Goal: Transaction & Acquisition: Purchase product/service

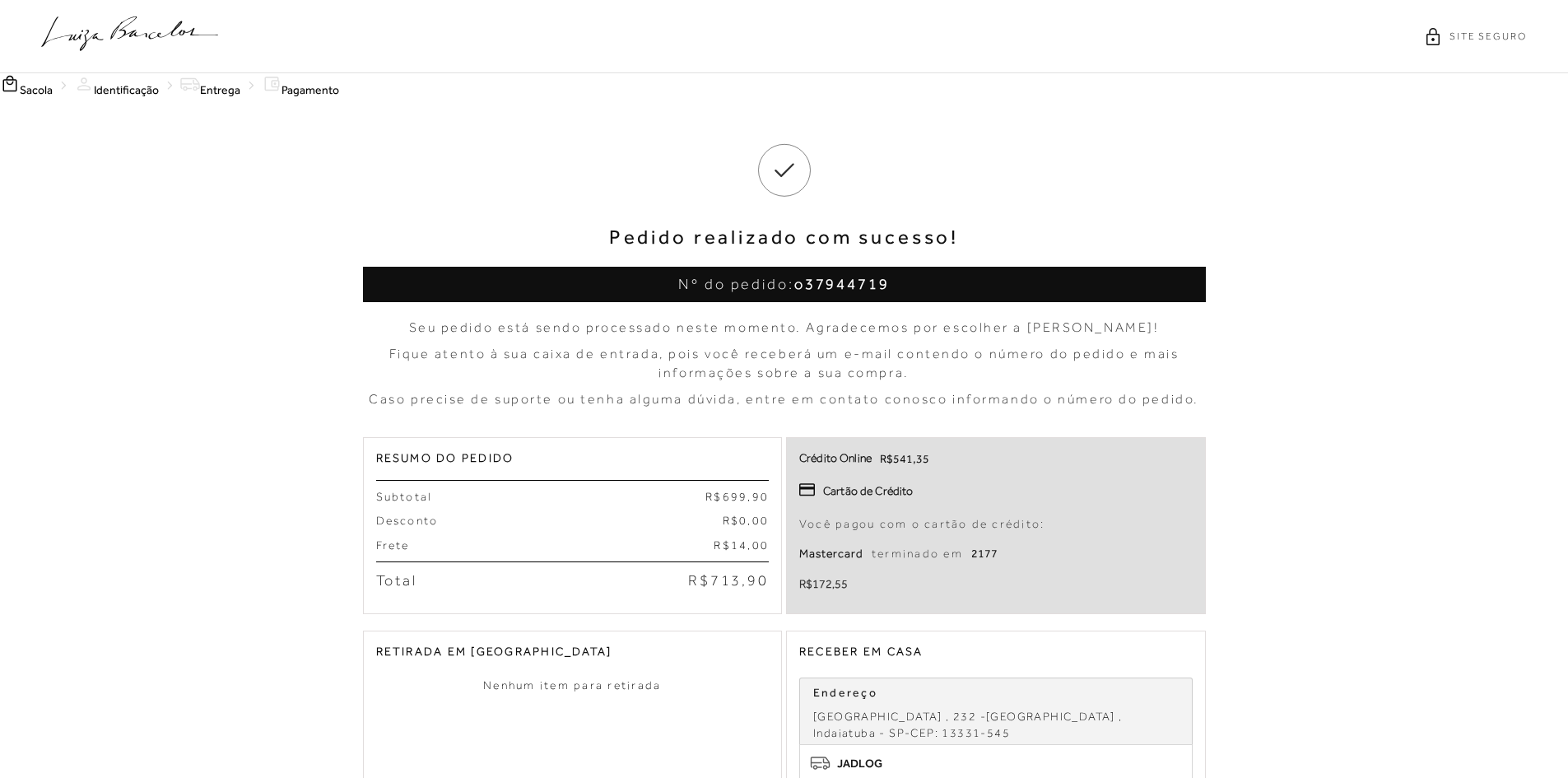
click at [124, 48] on icon at bounding box center [130, 34] width 177 height 35
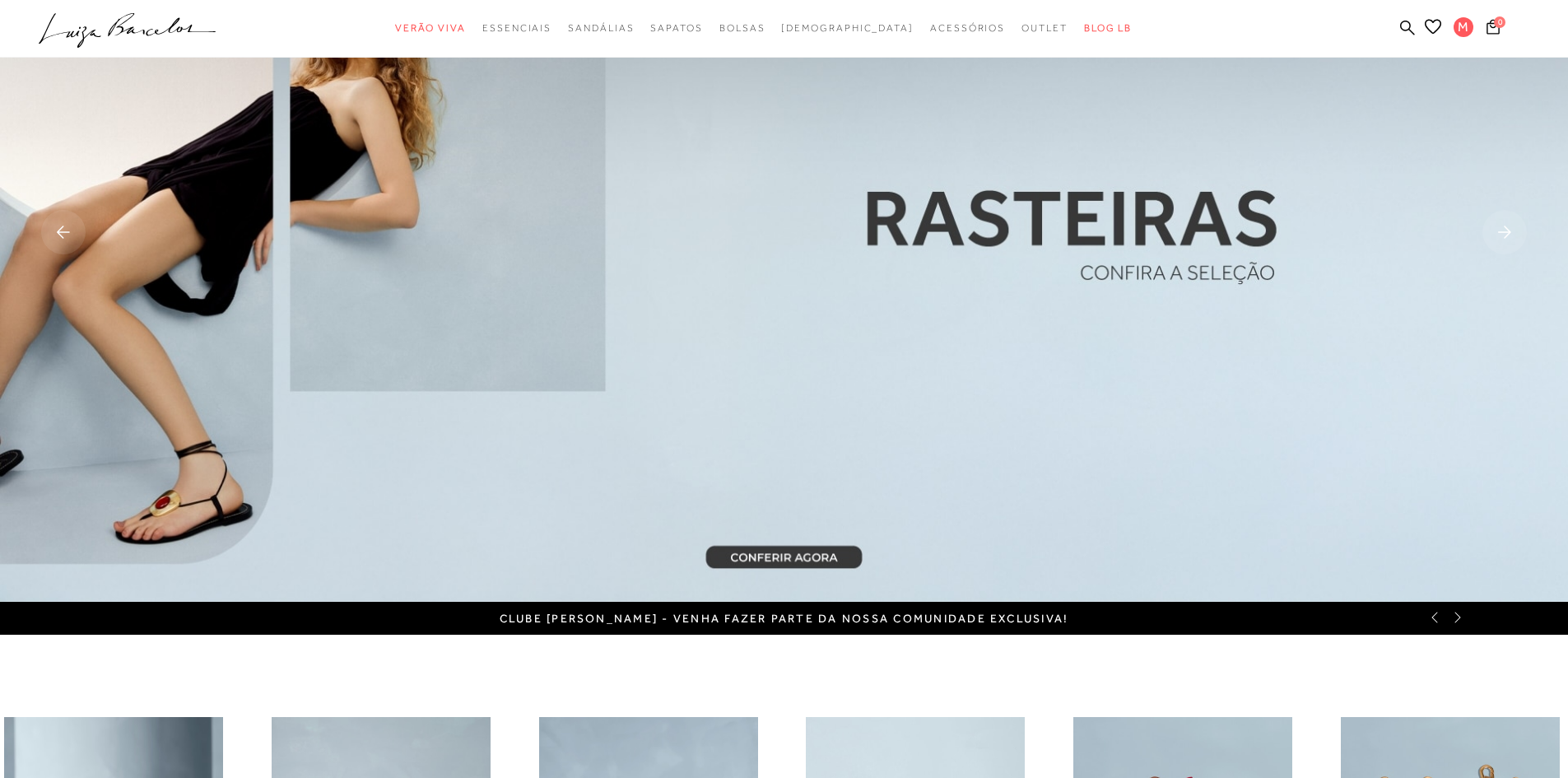
scroll to position [82, 0]
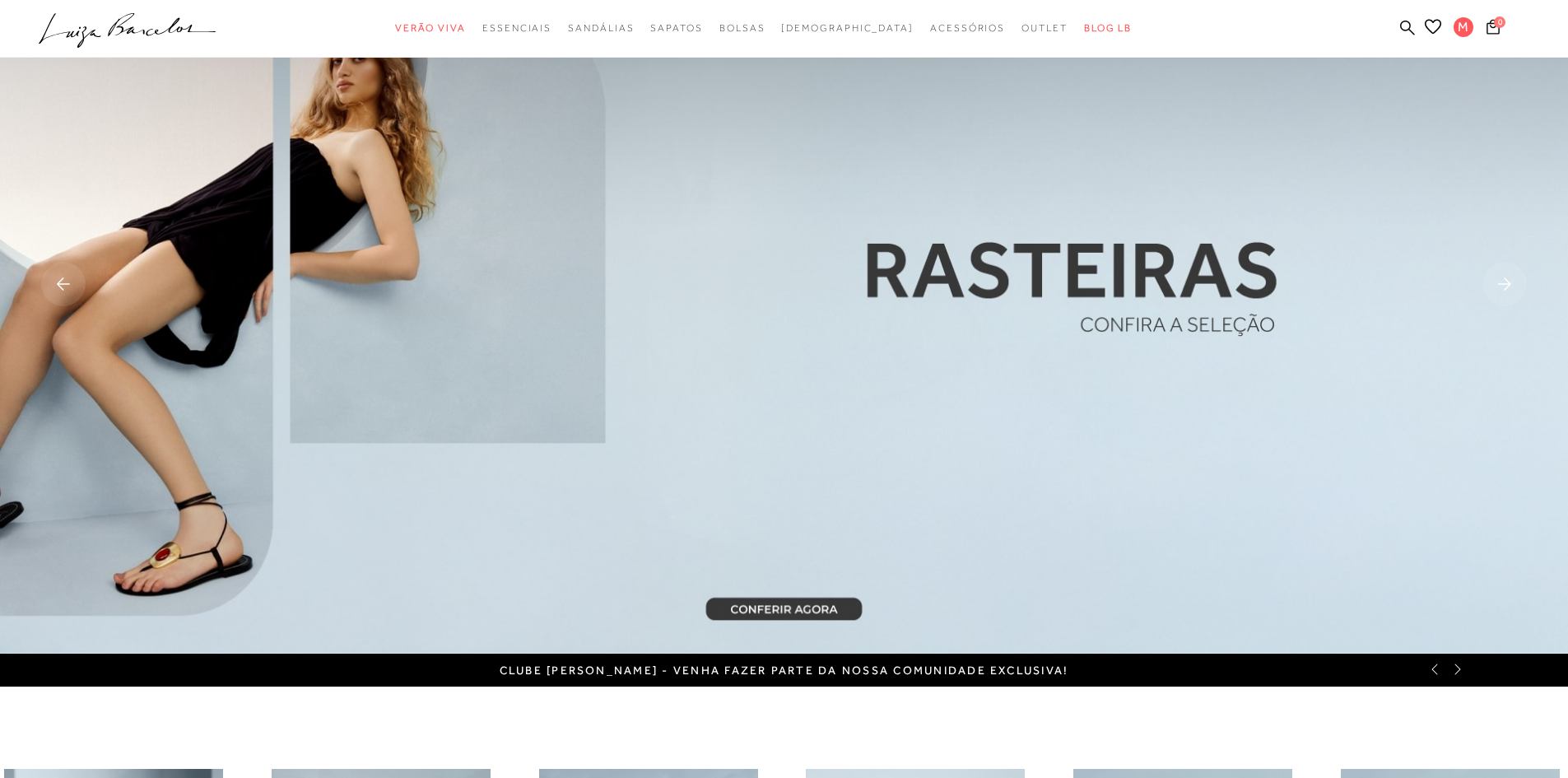
click at [71, 277] on rect at bounding box center [63, 283] width 45 height 45
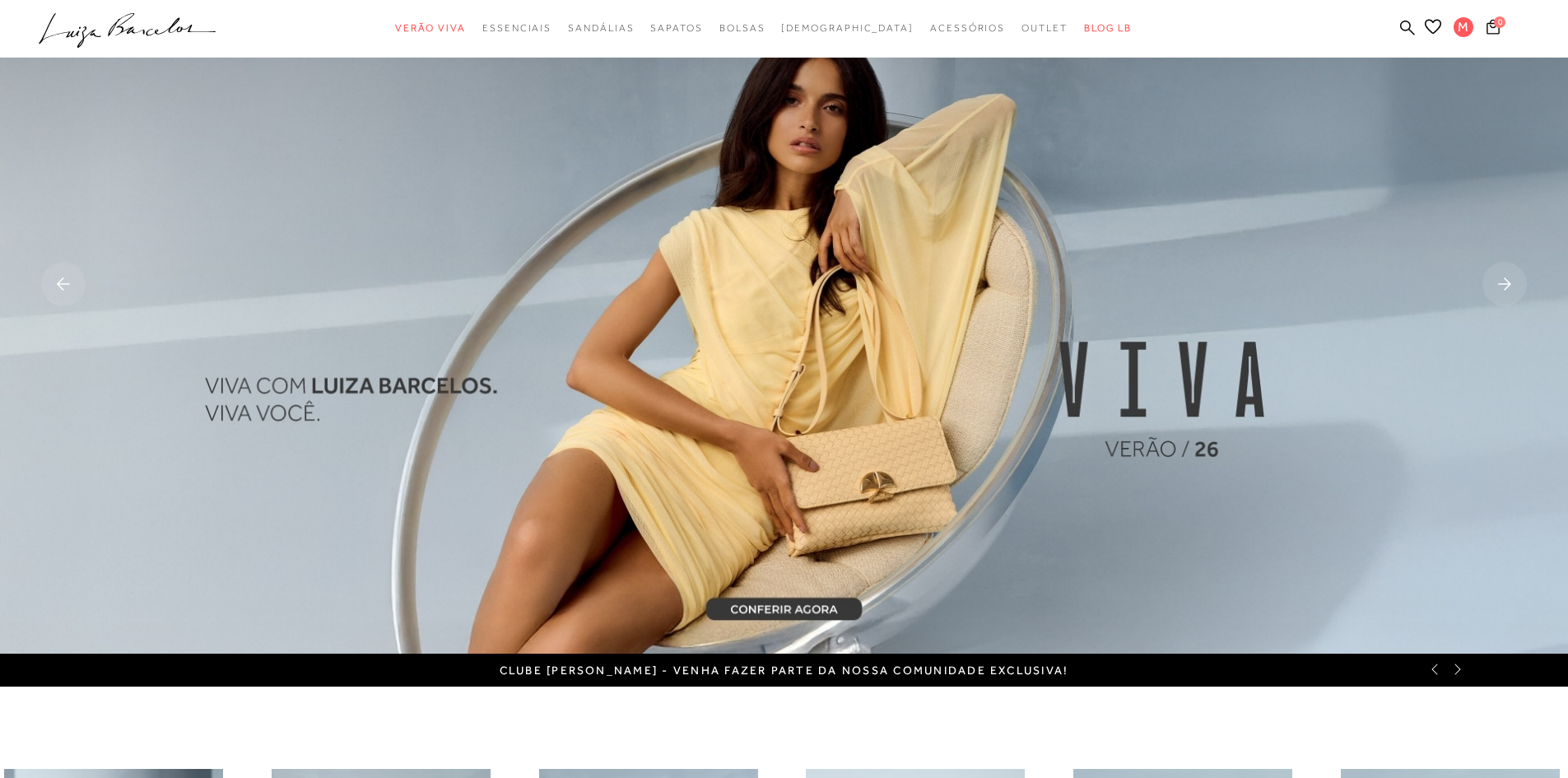
click at [740, 537] on img at bounding box center [784, 285] width 1568 height 736
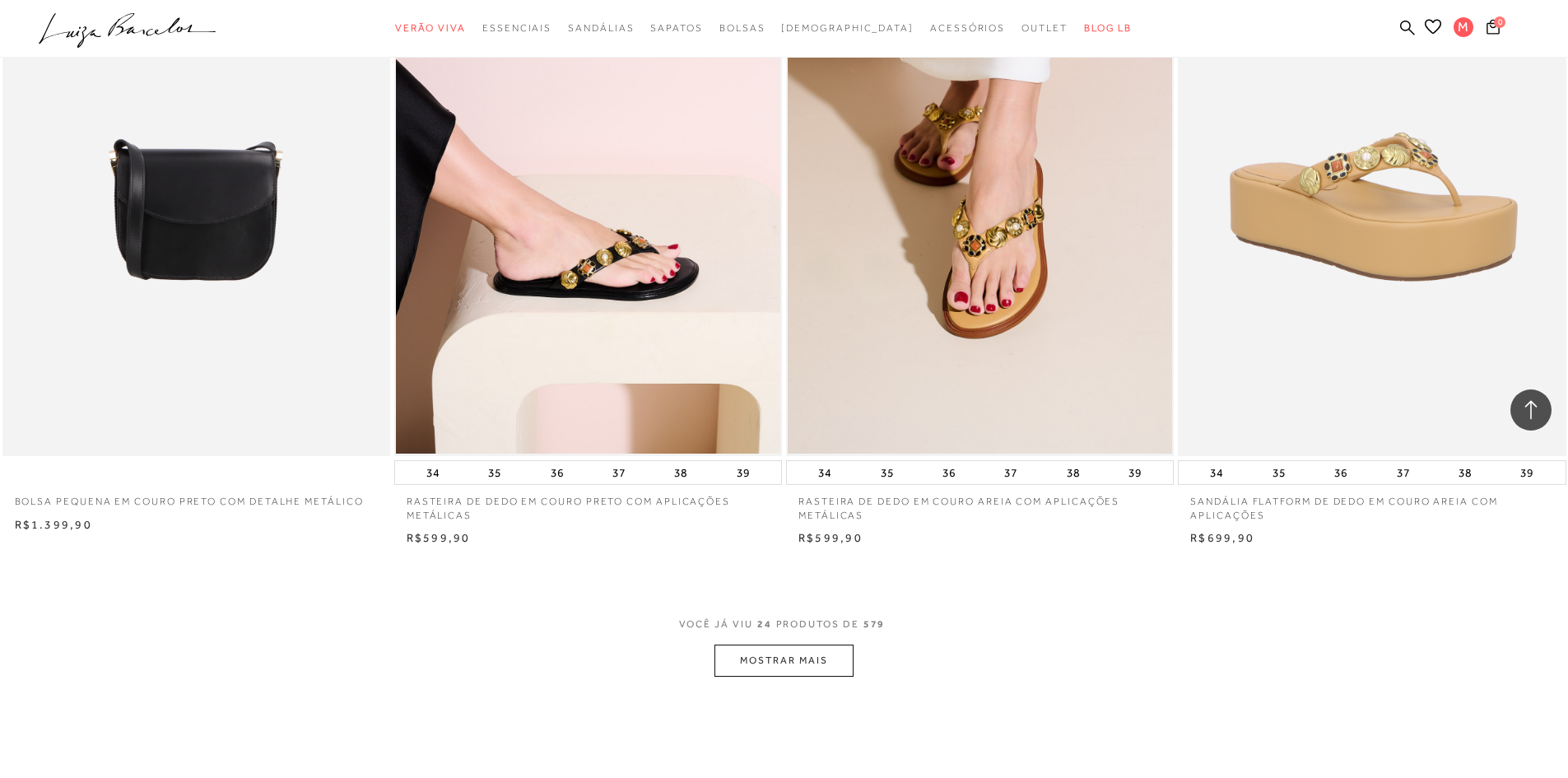
scroll to position [3703, 0]
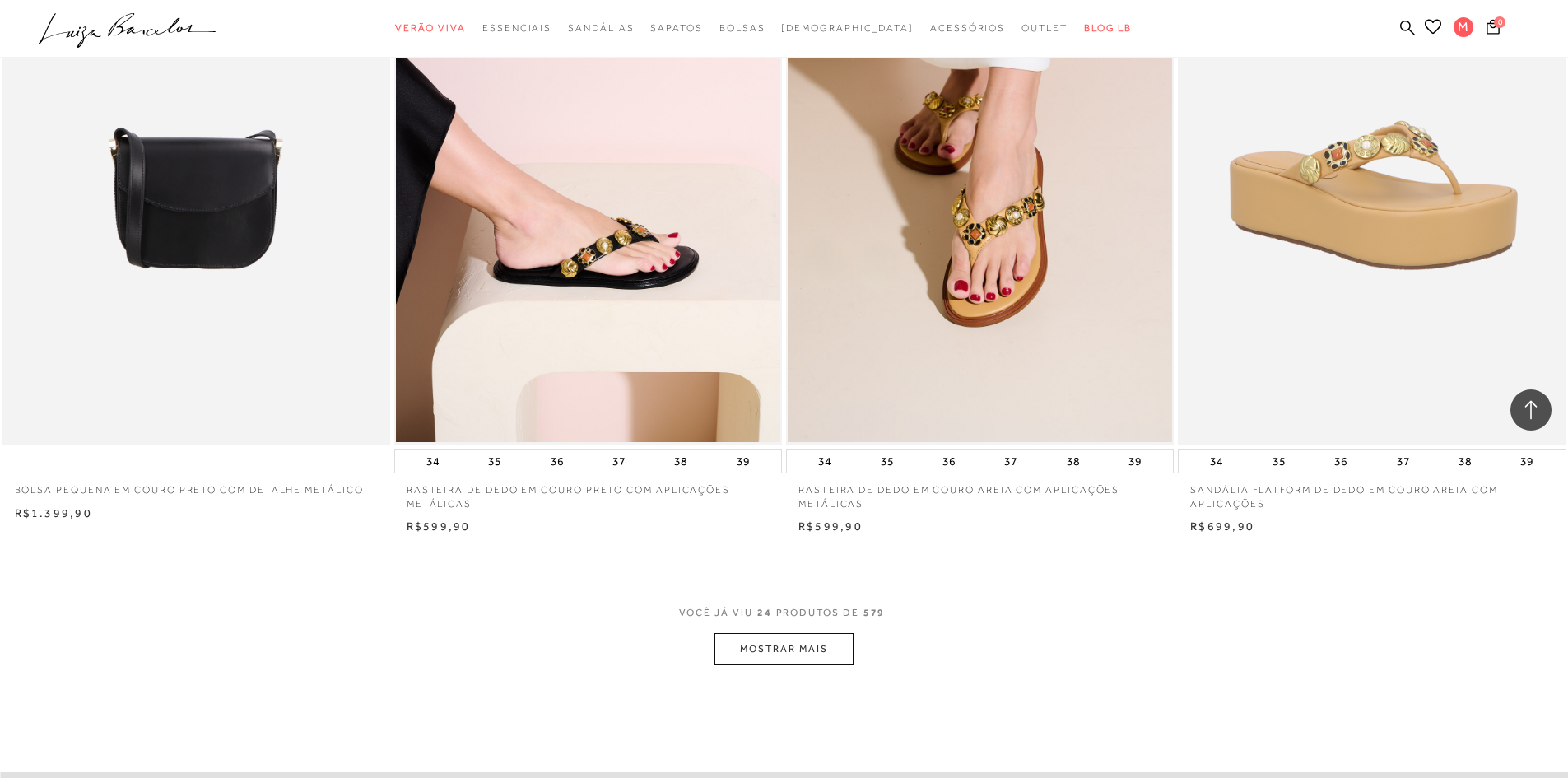
click at [779, 655] on button "MOSTRAR MAIS" at bounding box center [783, 648] width 138 height 32
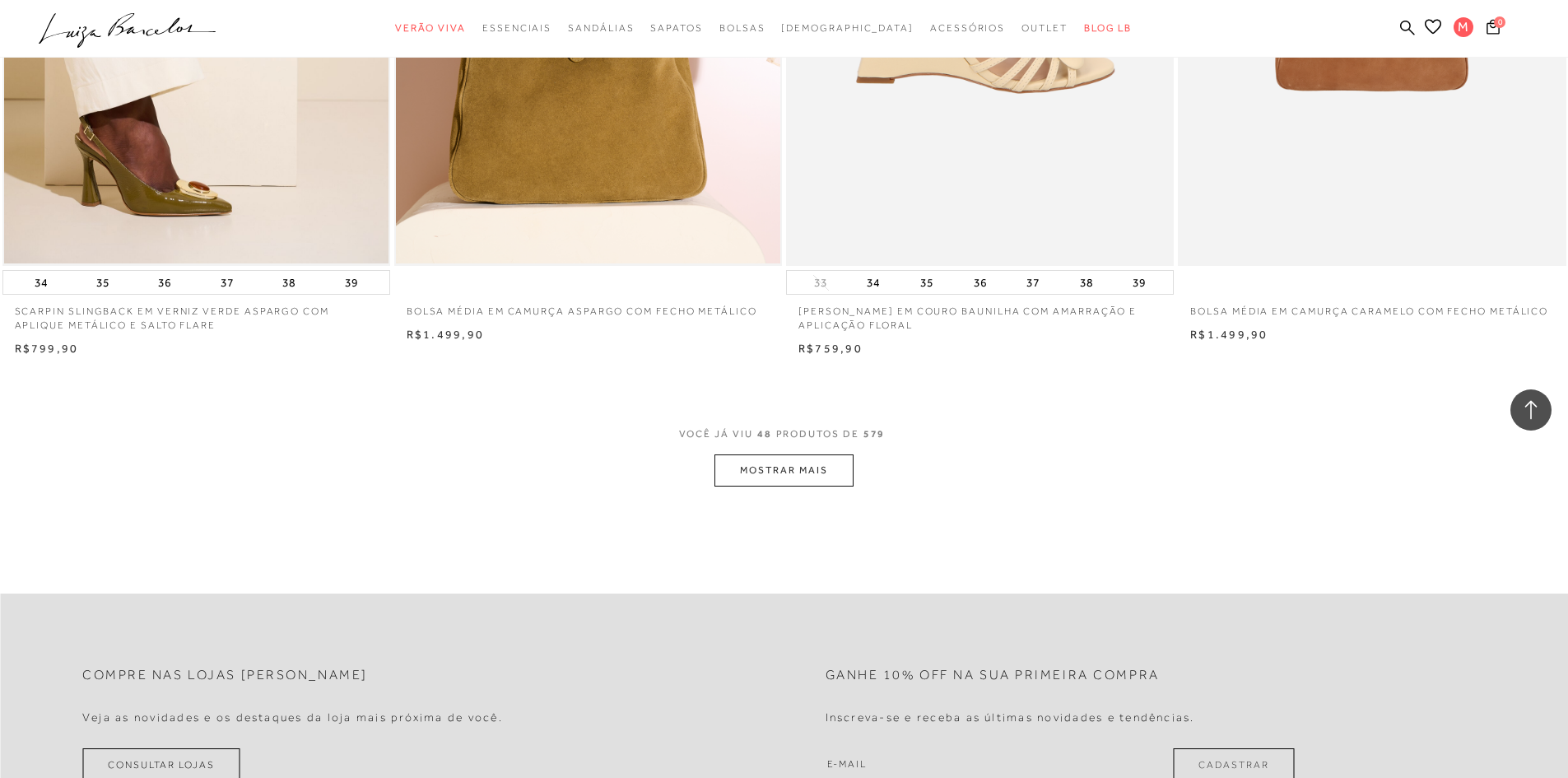
scroll to position [8230, 0]
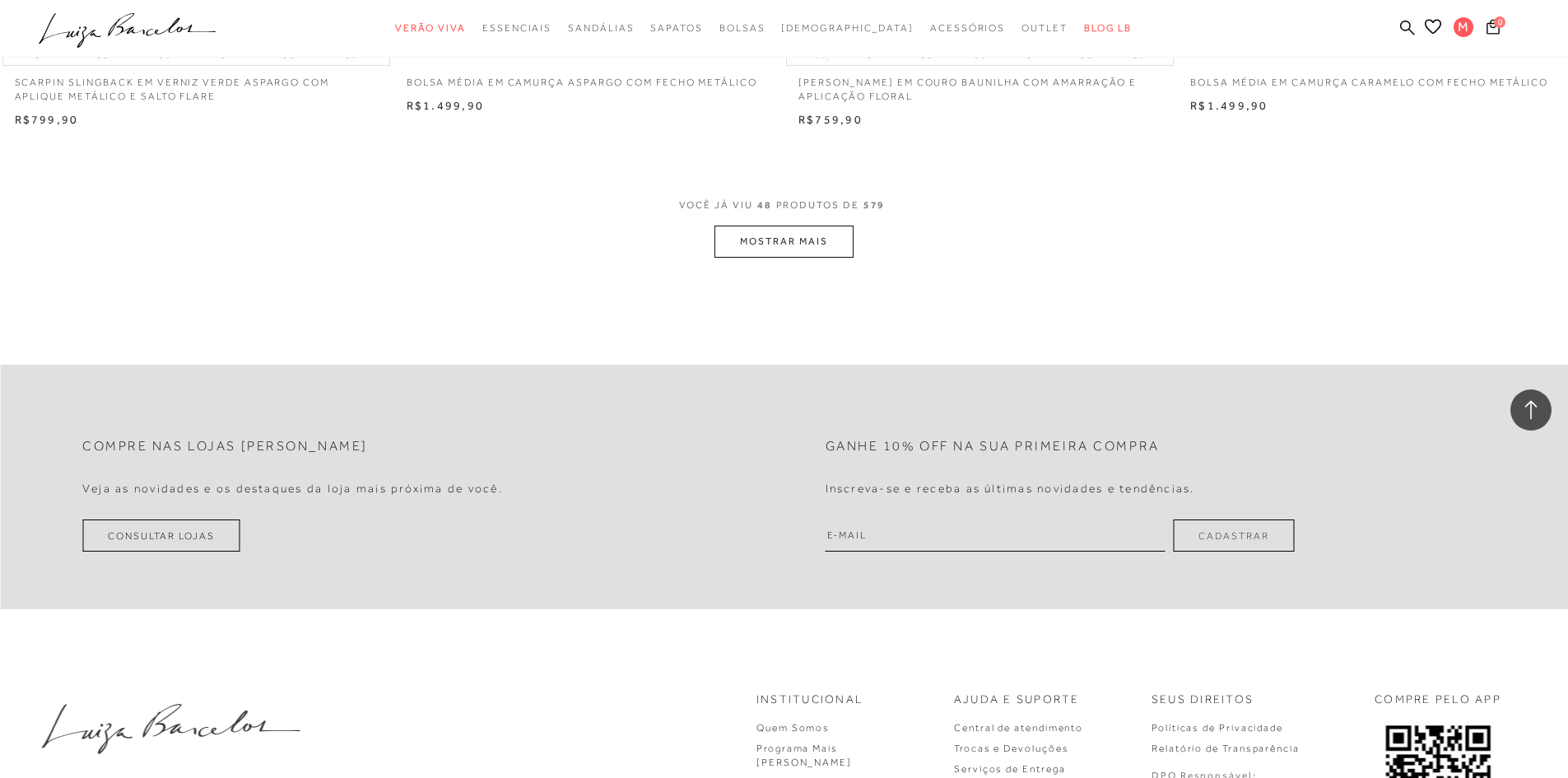
click at [771, 247] on button "MOSTRAR MAIS" at bounding box center [783, 241] width 138 height 32
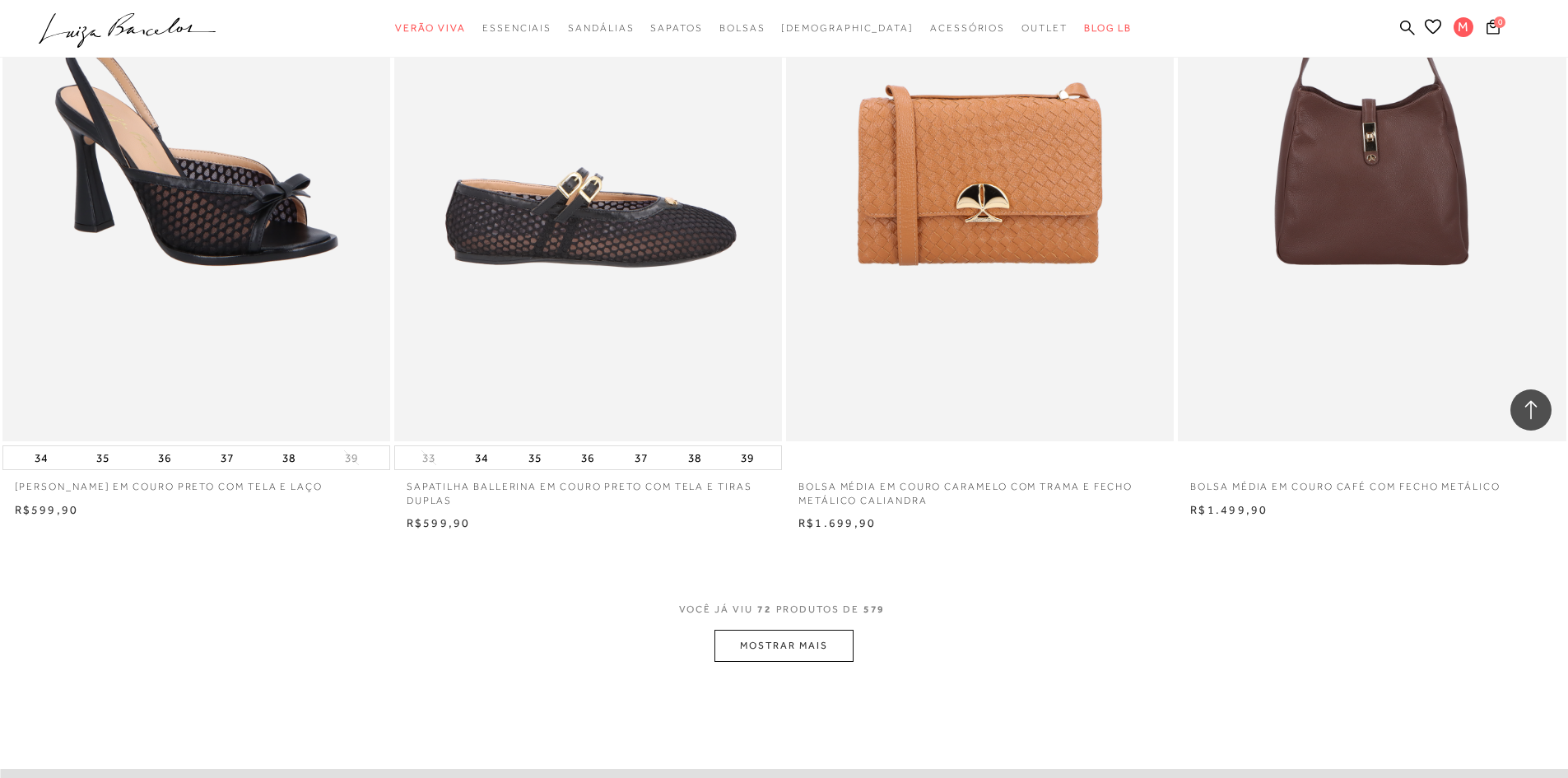
scroll to position [12180, 0]
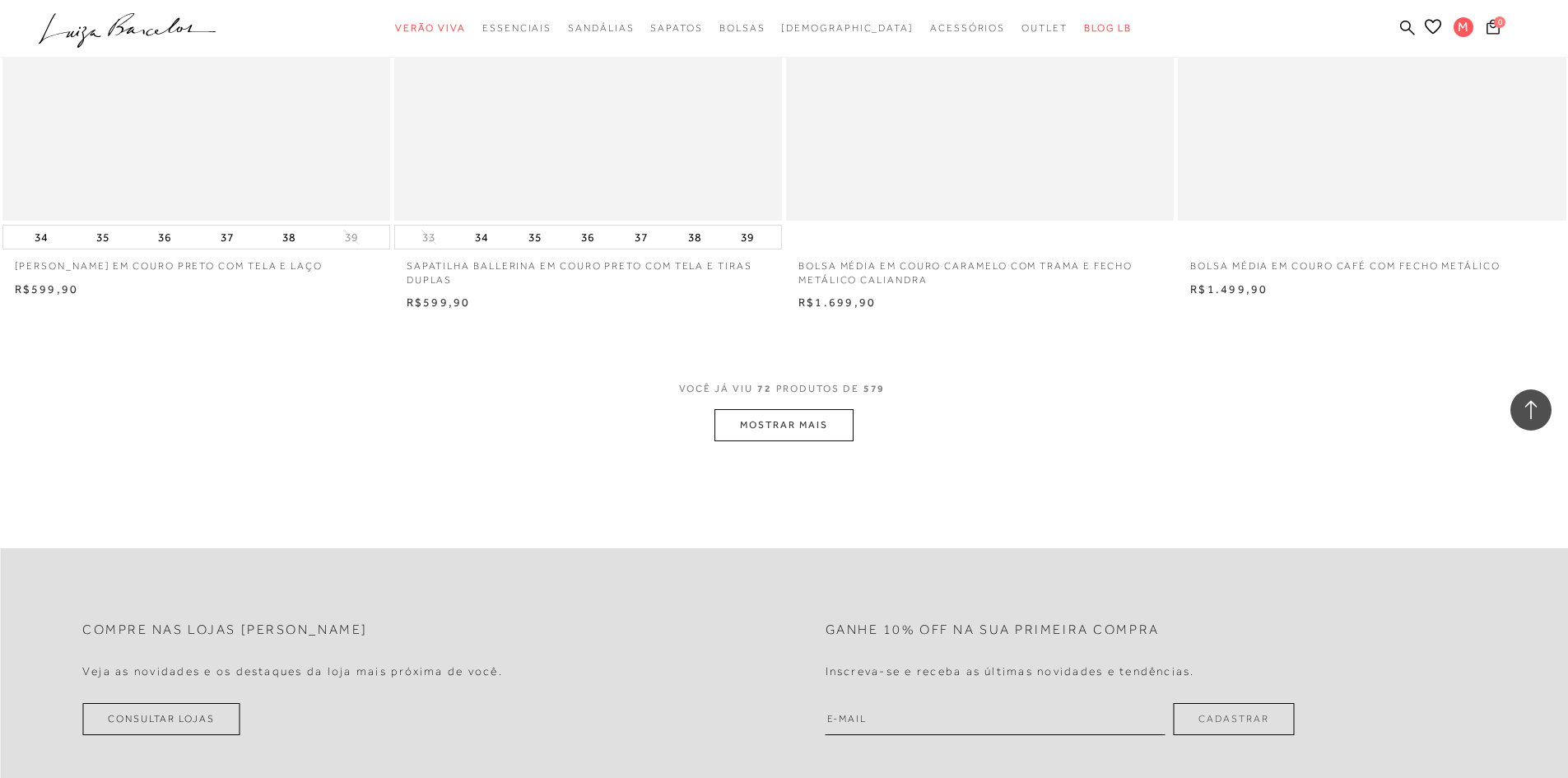
drag, startPoint x: 846, startPoint y: 401, endPoint x: 843, endPoint y: 419, distance: 18.2
click at [846, 401] on span "VOCÊ JÁ VIU 72 PRODUTOS DE 579" at bounding box center [784, 394] width 210 height 29
click at [843, 419] on button "MOSTRAR MAIS" at bounding box center [783, 424] width 138 height 32
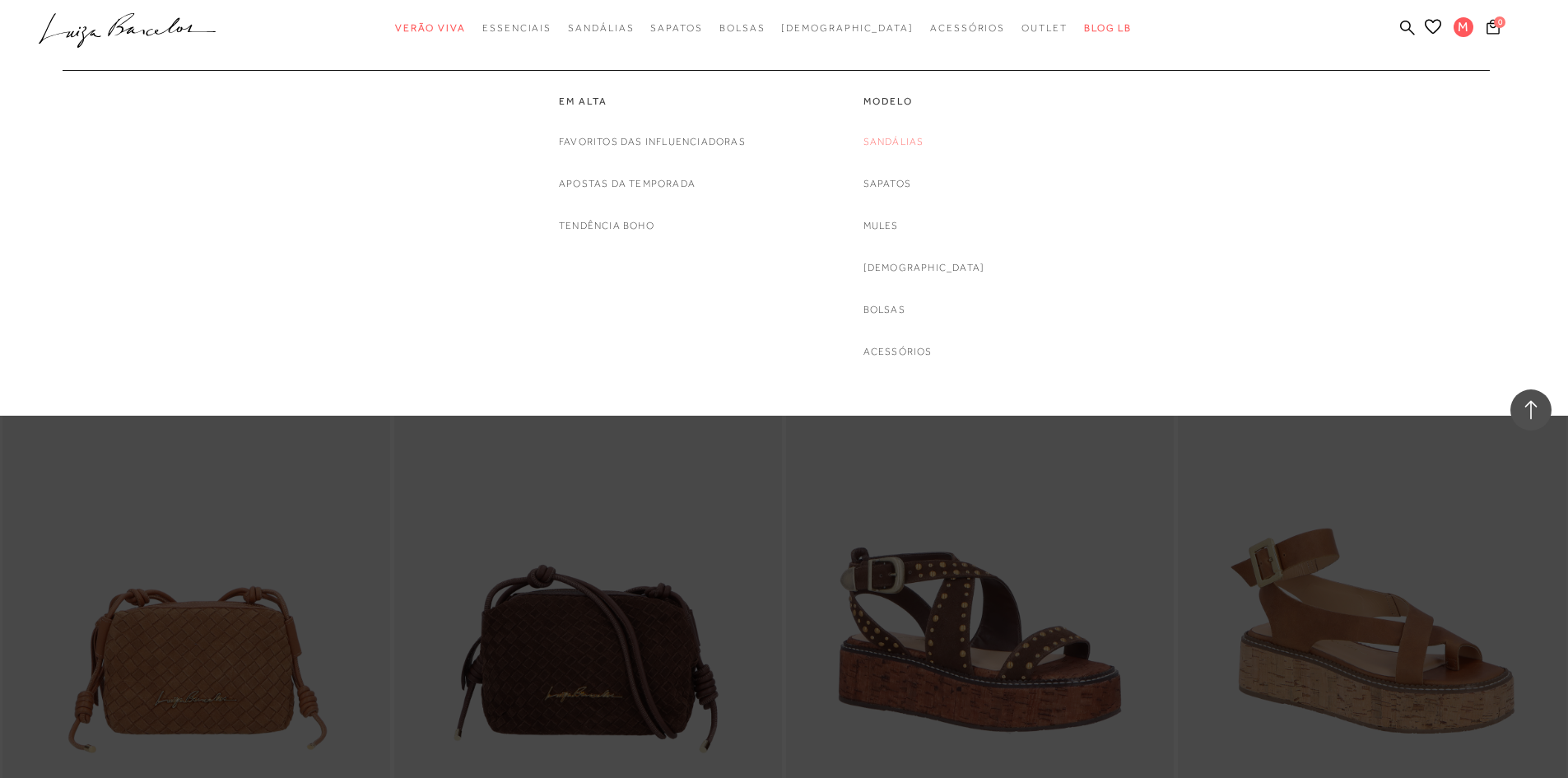
click at [924, 147] on link "Sandálias" at bounding box center [893, 142] width 61 height 17
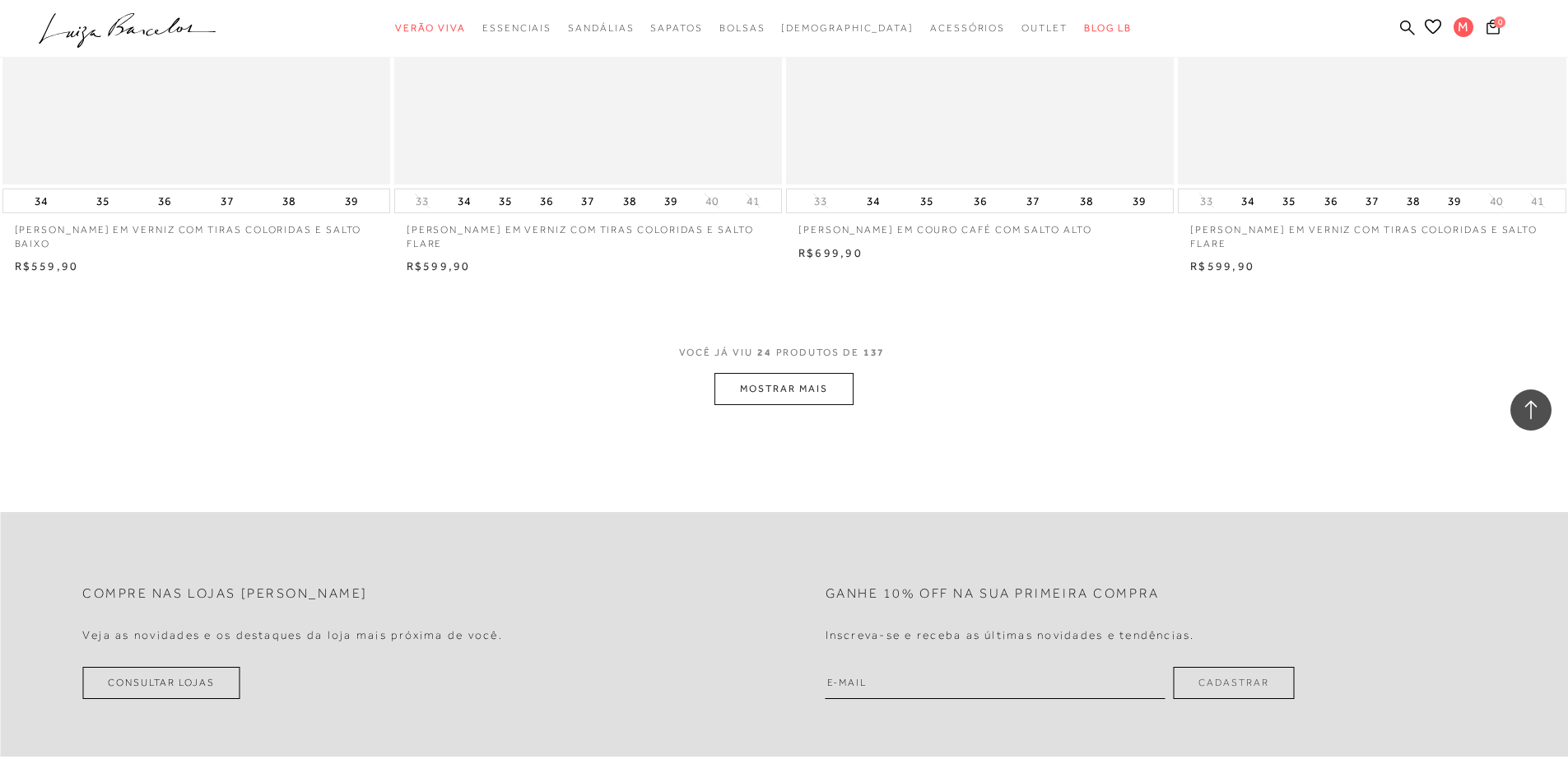
scroll to position [4197, 0]
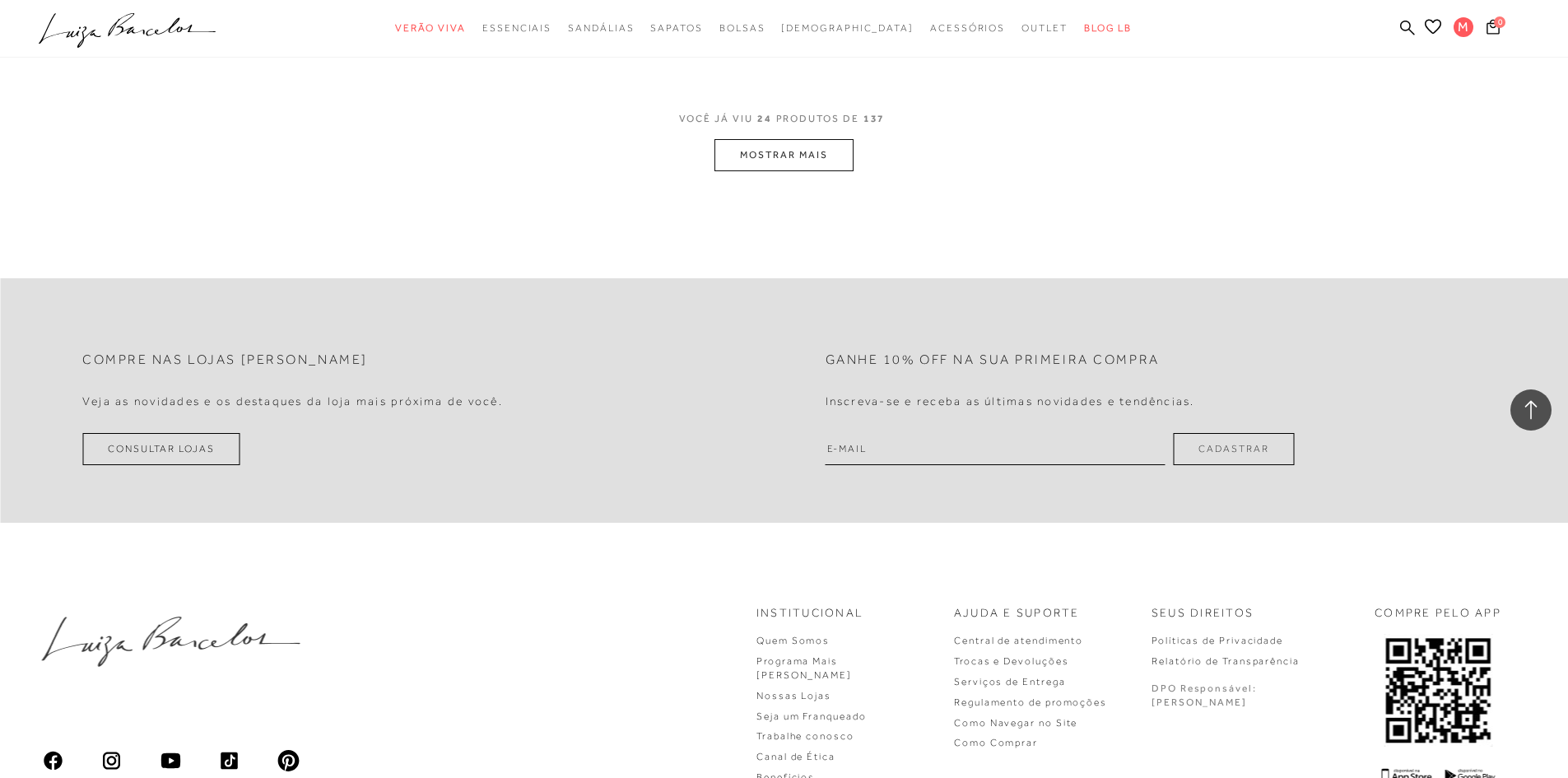
click at [781, 139] on button "MOSTRAR MAIS" at bounding box center [783, 155] width 138 height 32
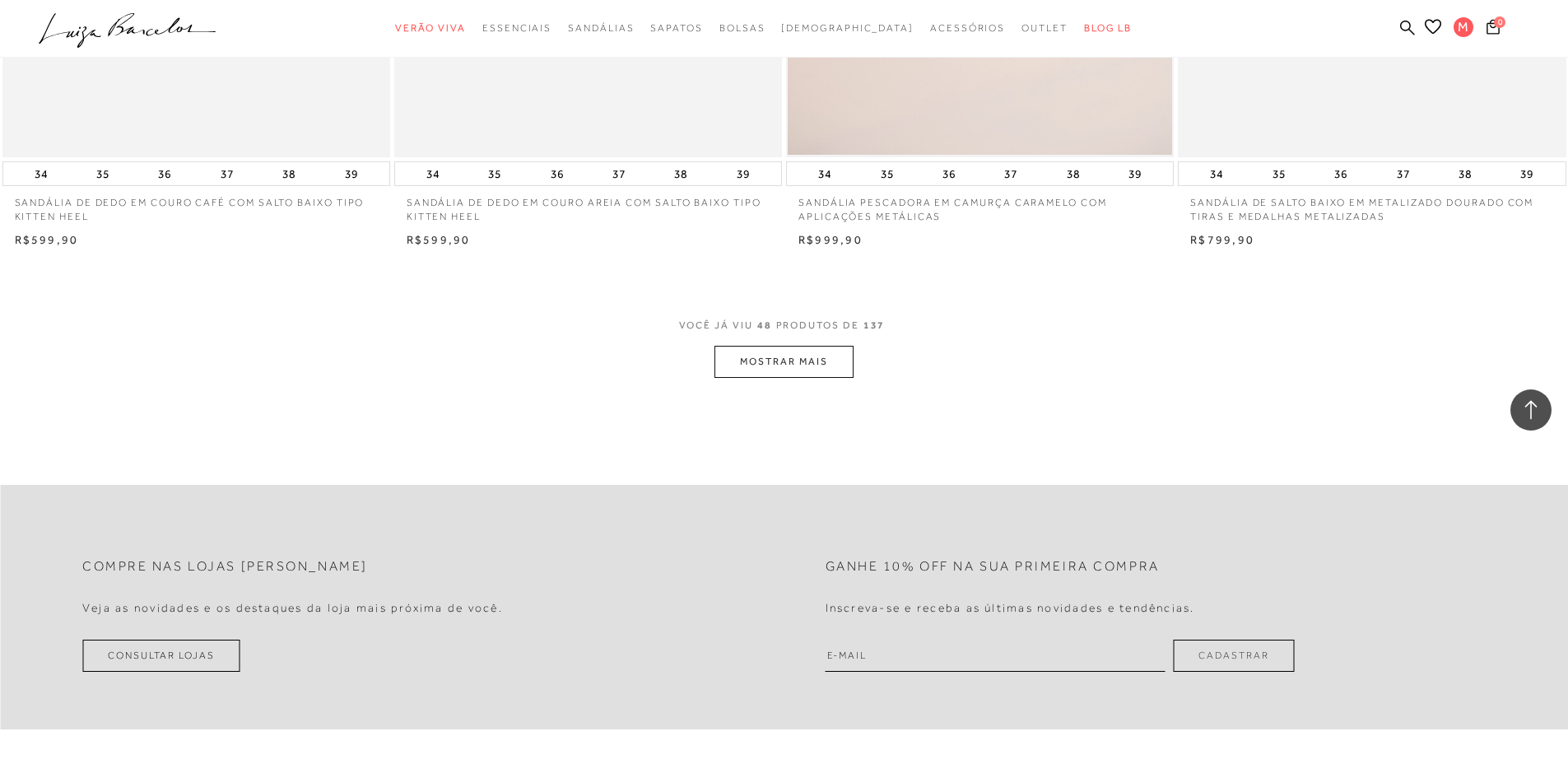
scroll to position [8148, 0]
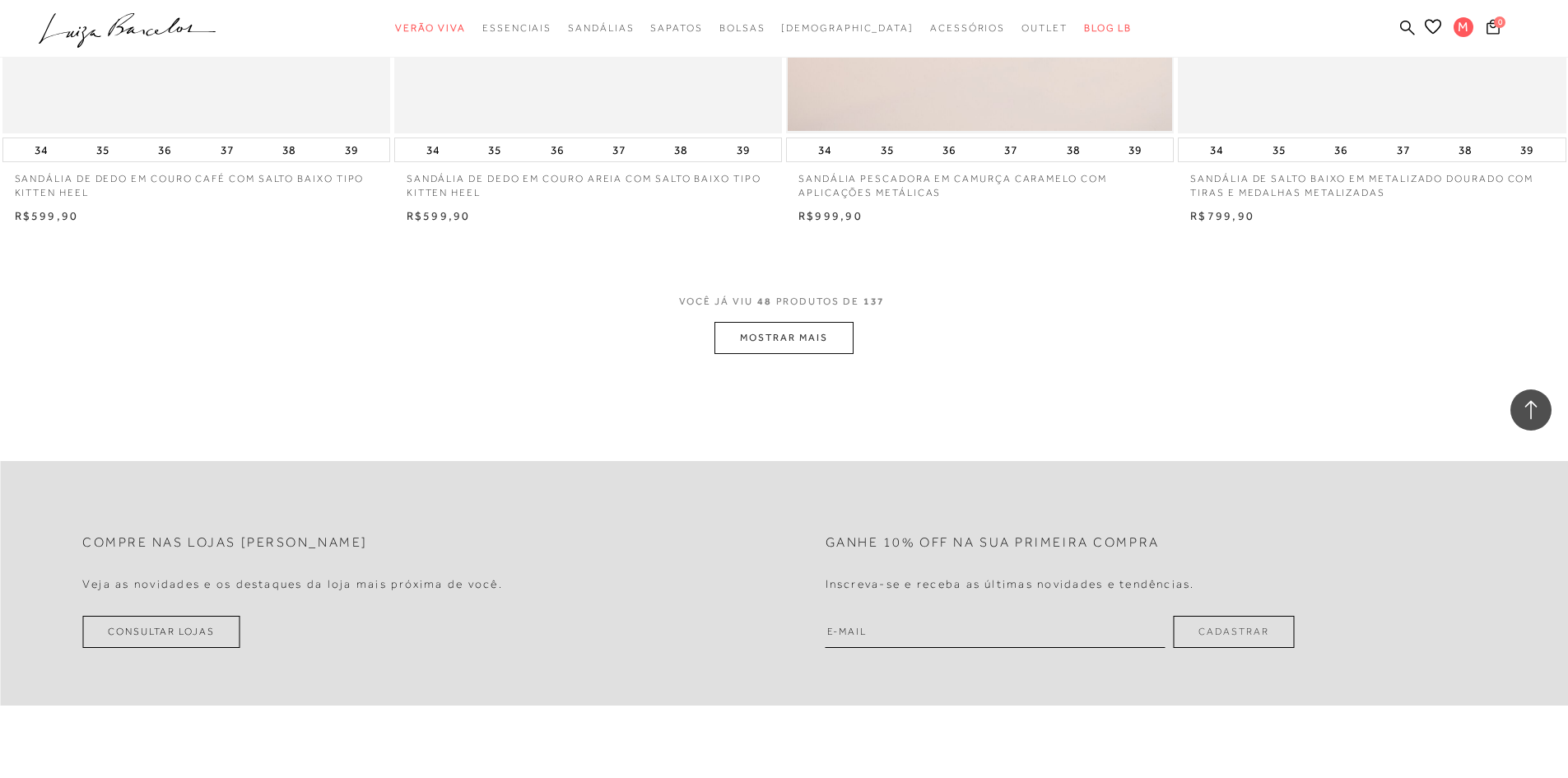
click at [788, 322] on button "MOSTRAR MAIS" at bounding box center [783, 337] width 138 height 32
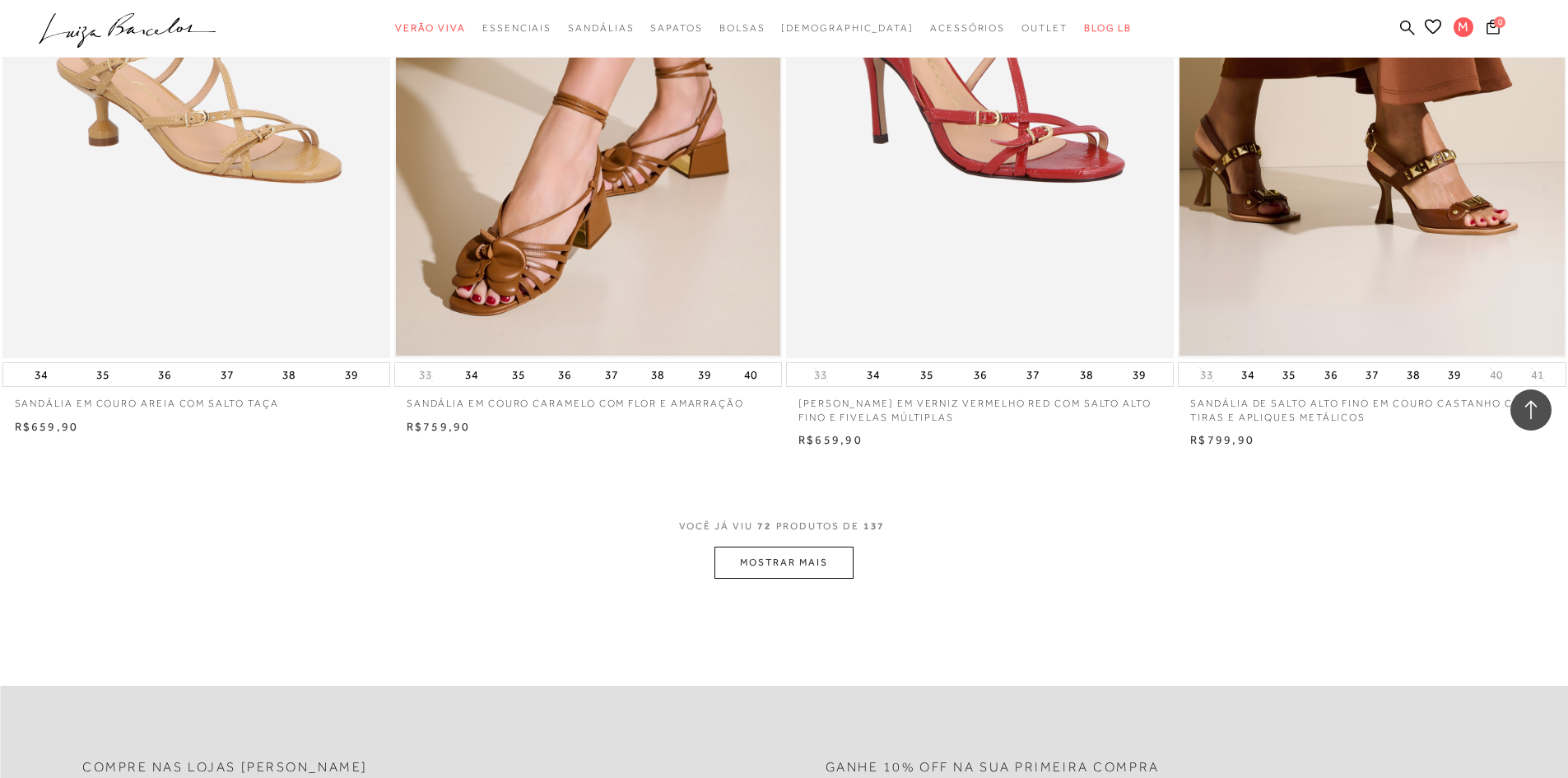
scroll to position [12346, 0]
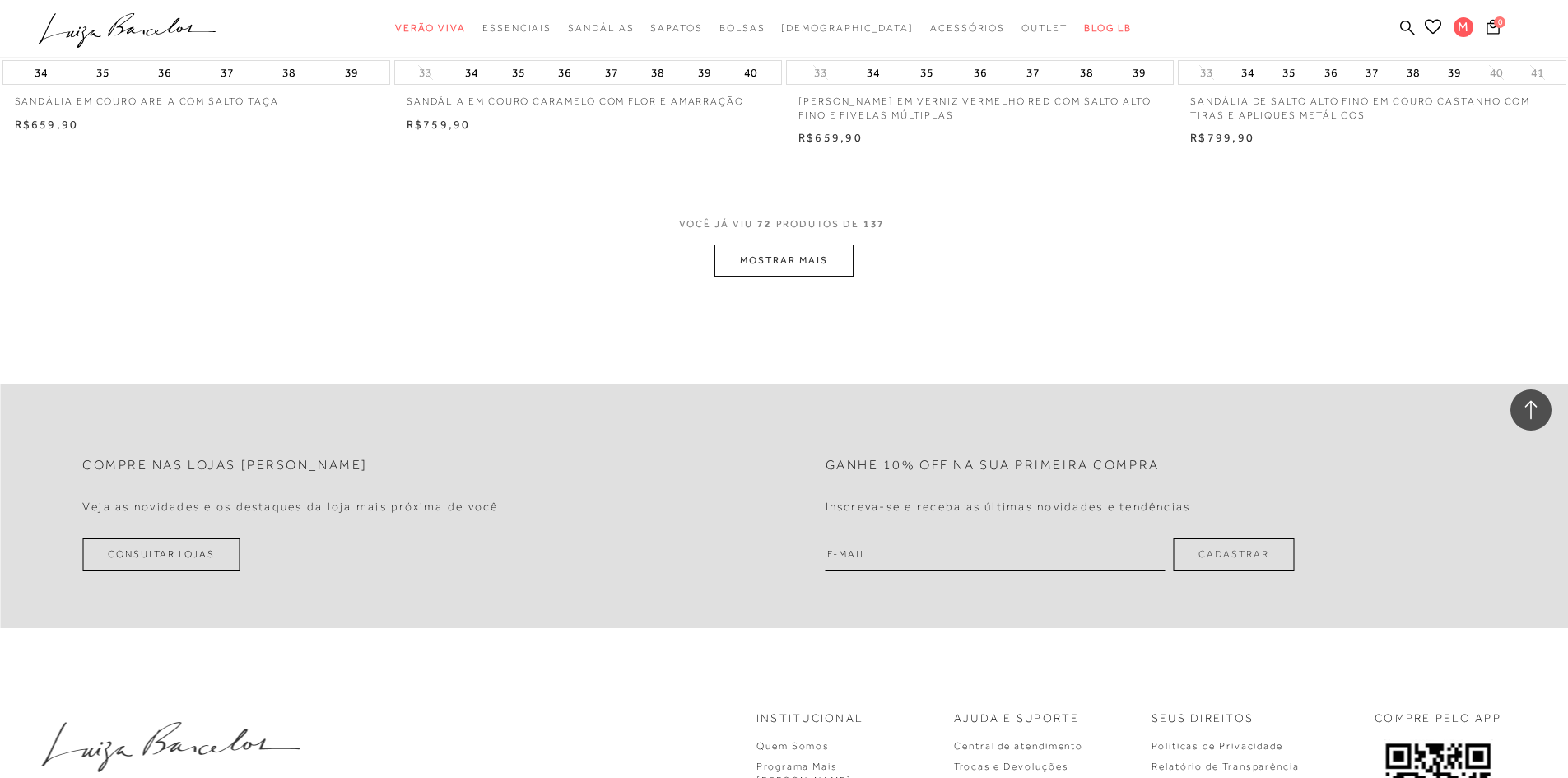
click at [770, 249] on button "MOSTRAR MAIS" at bounding box center [783, 260] width 138 height 32
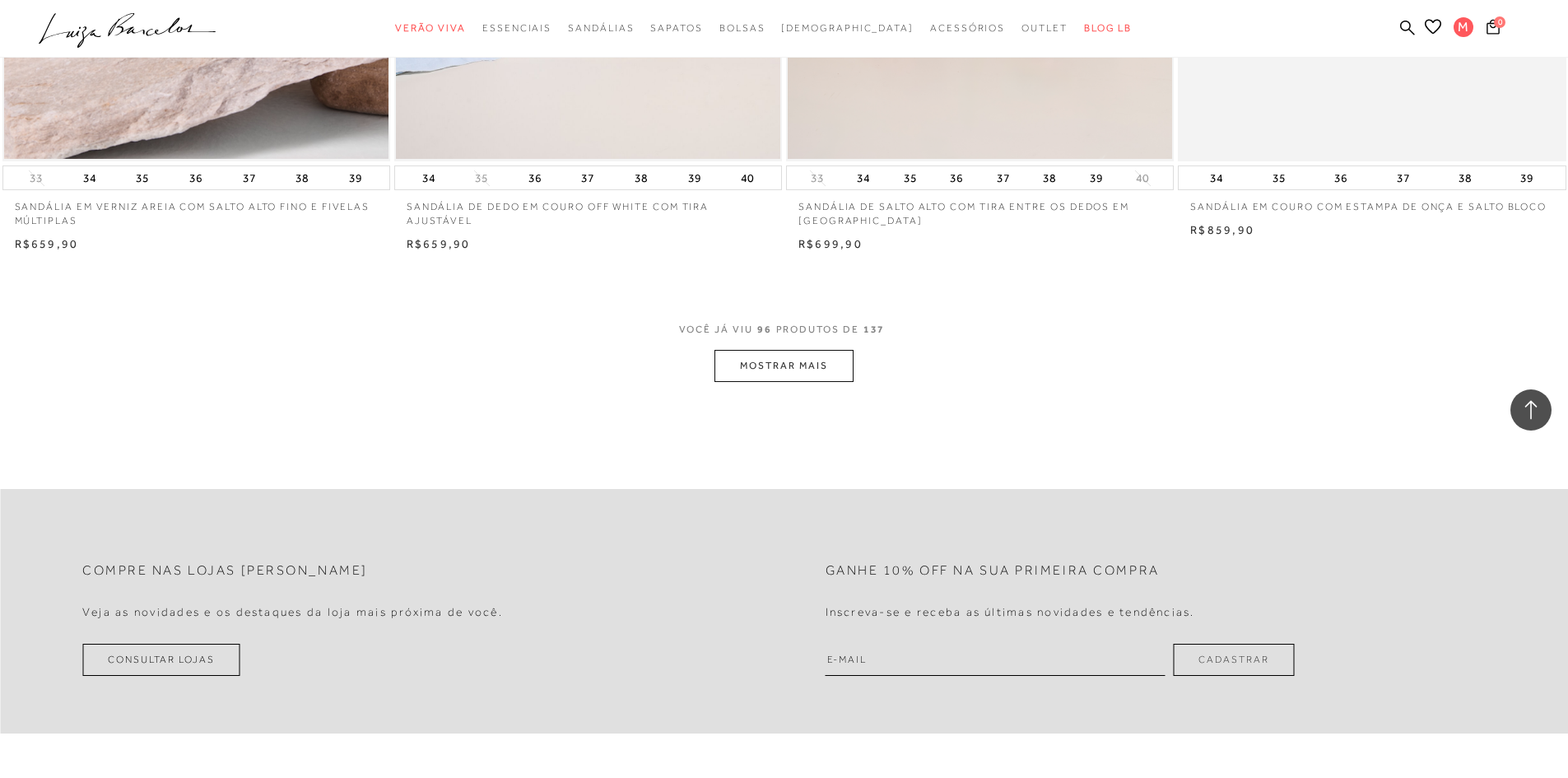
scroll to position [16378, 0]
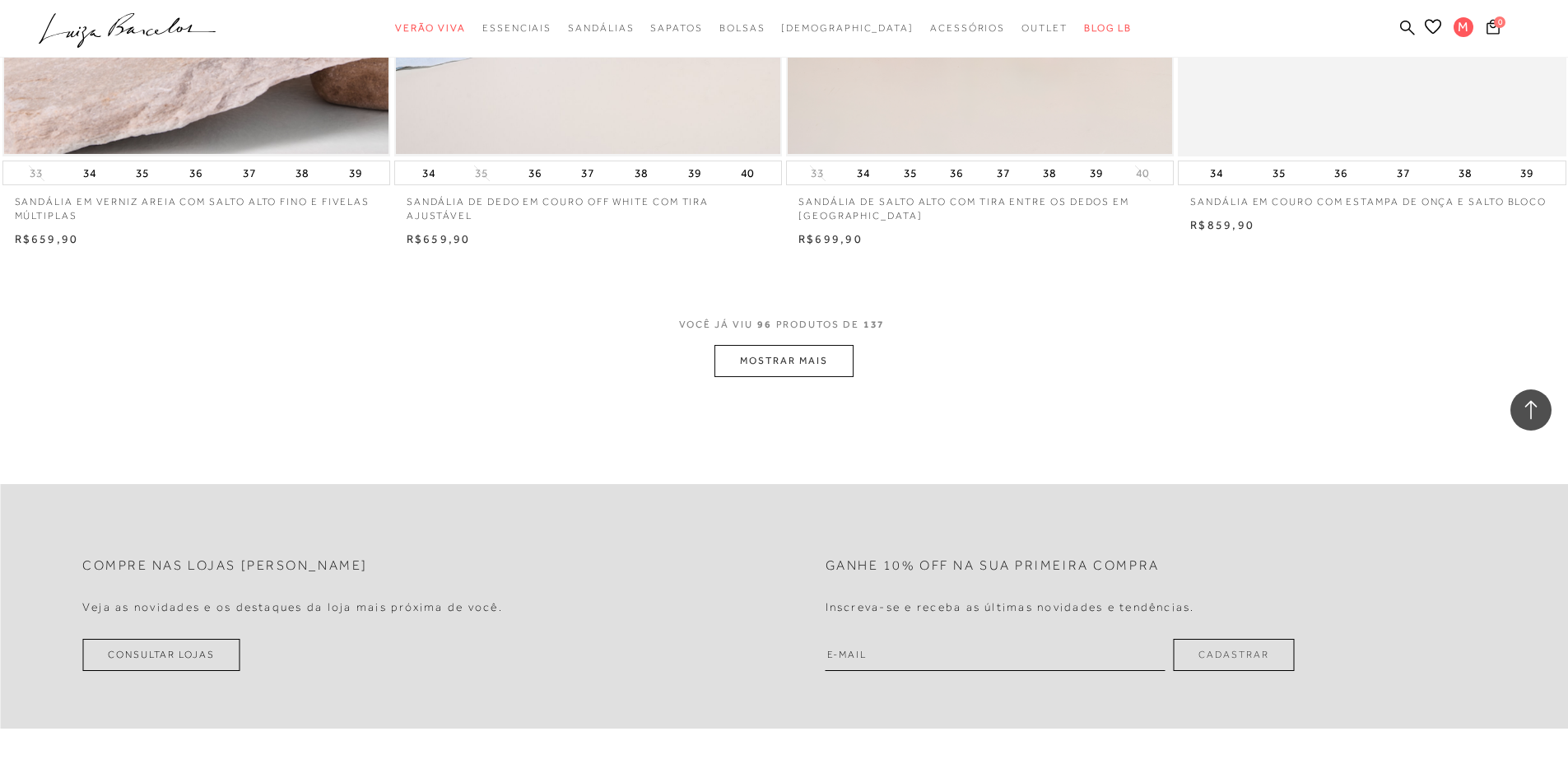
click at [738, 348] on button "MOSTRAR MAIS" at bounding box center [783, 360] width 138 height 32
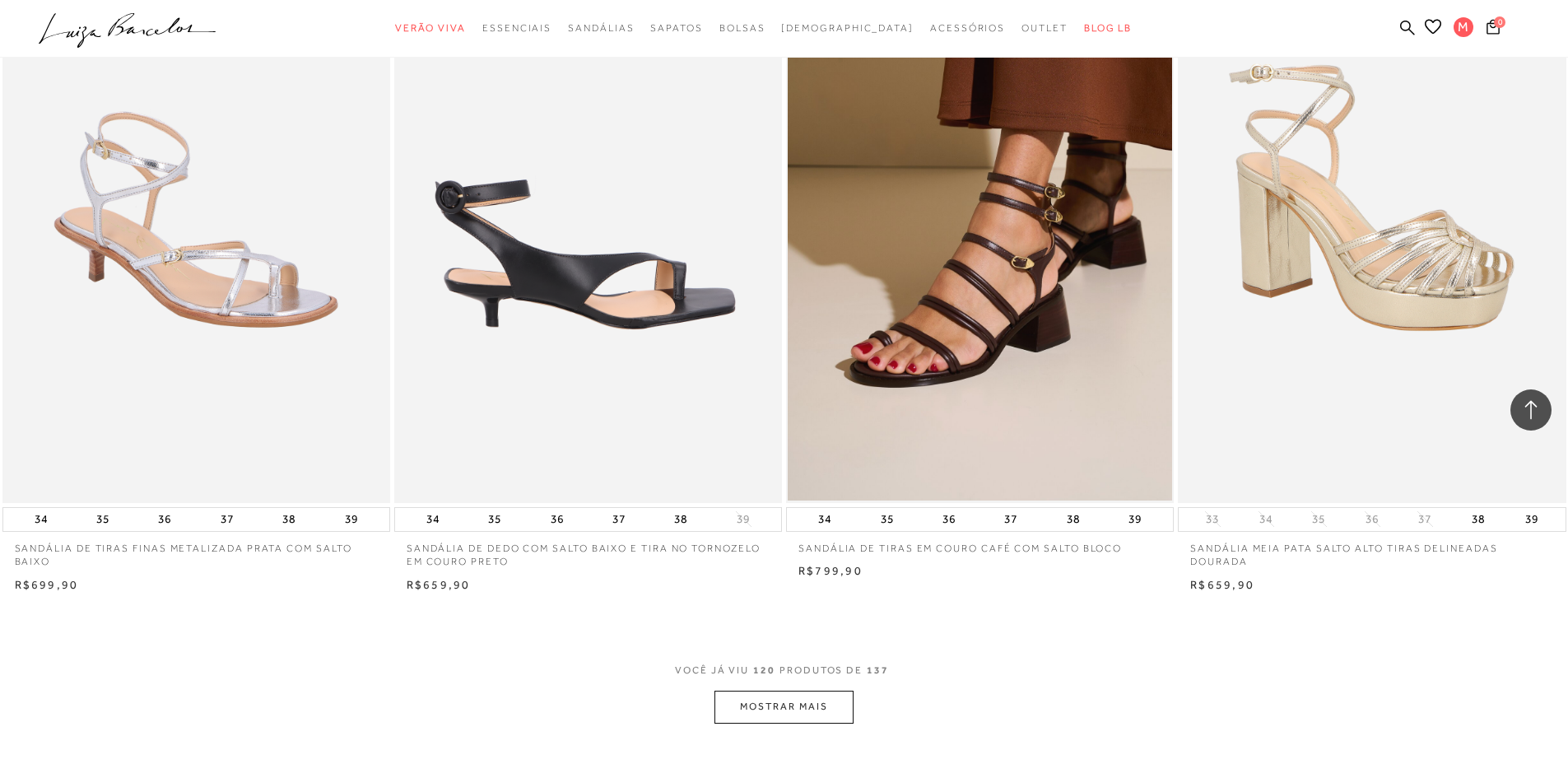
scroll to position [20411, 0]
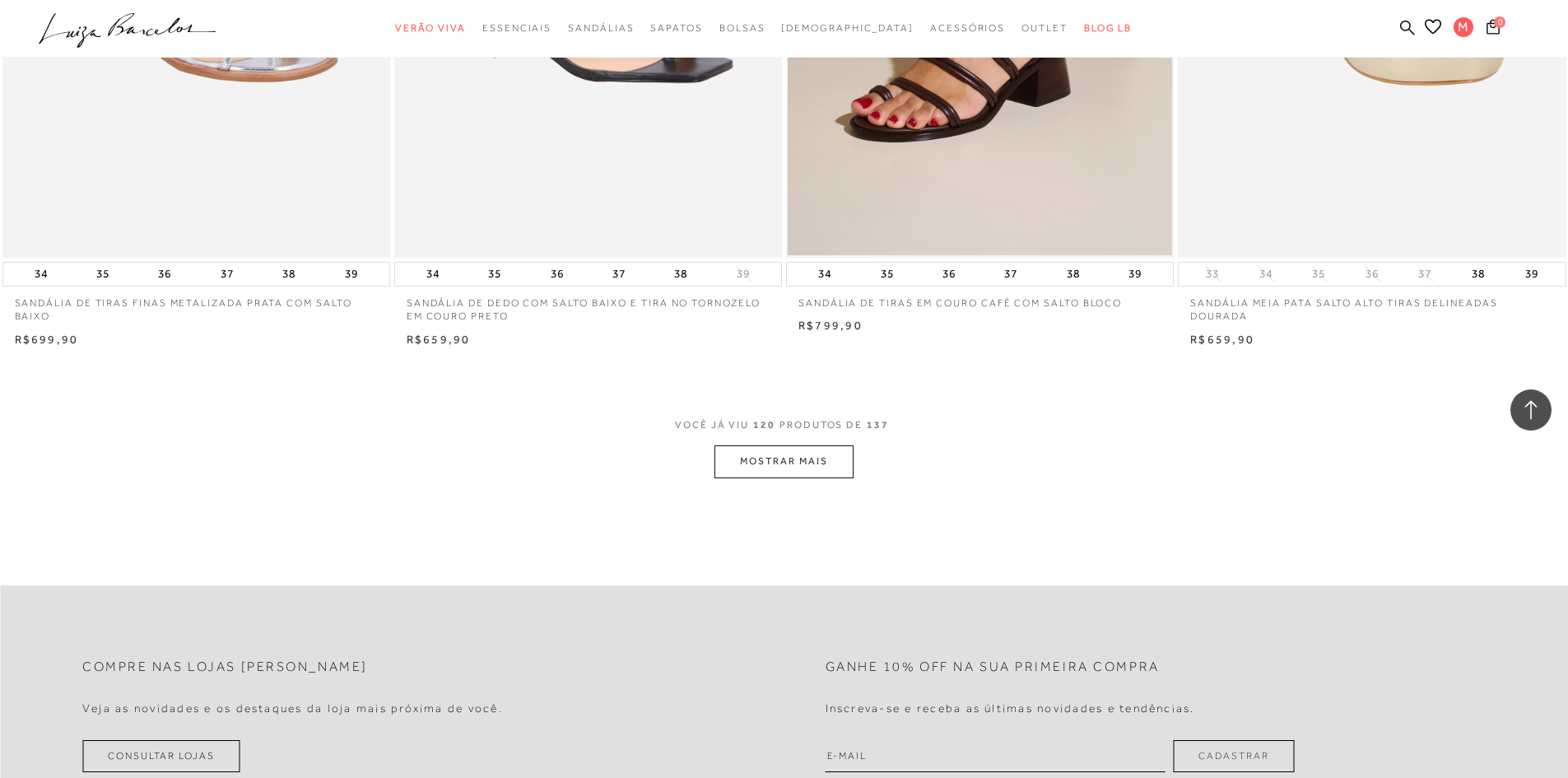
click at [773, 445] on button "MOSTRAR MAIS" at bounding box center [783, 461] width 138 height 32
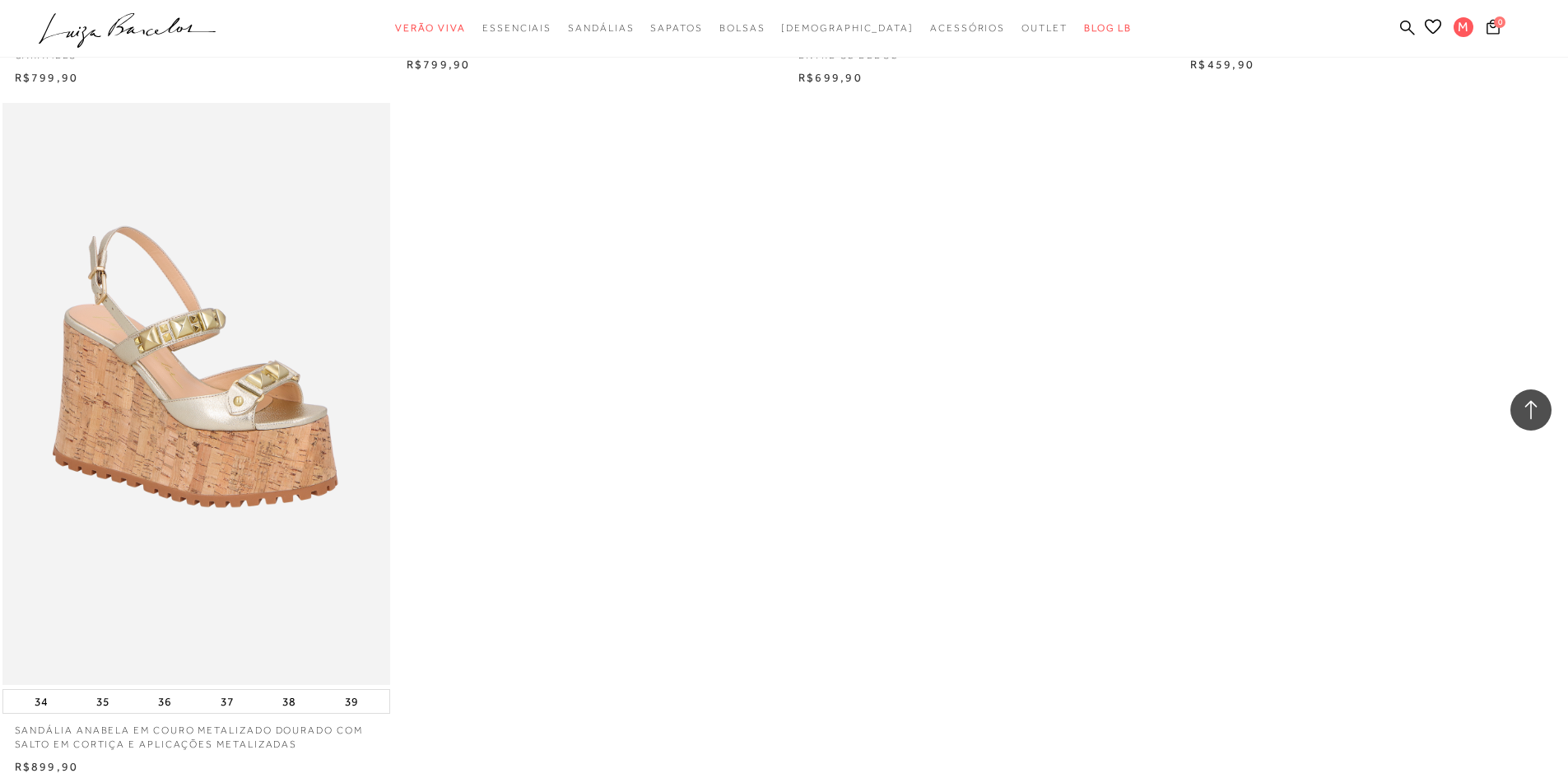
scroll to position [23621, 0]
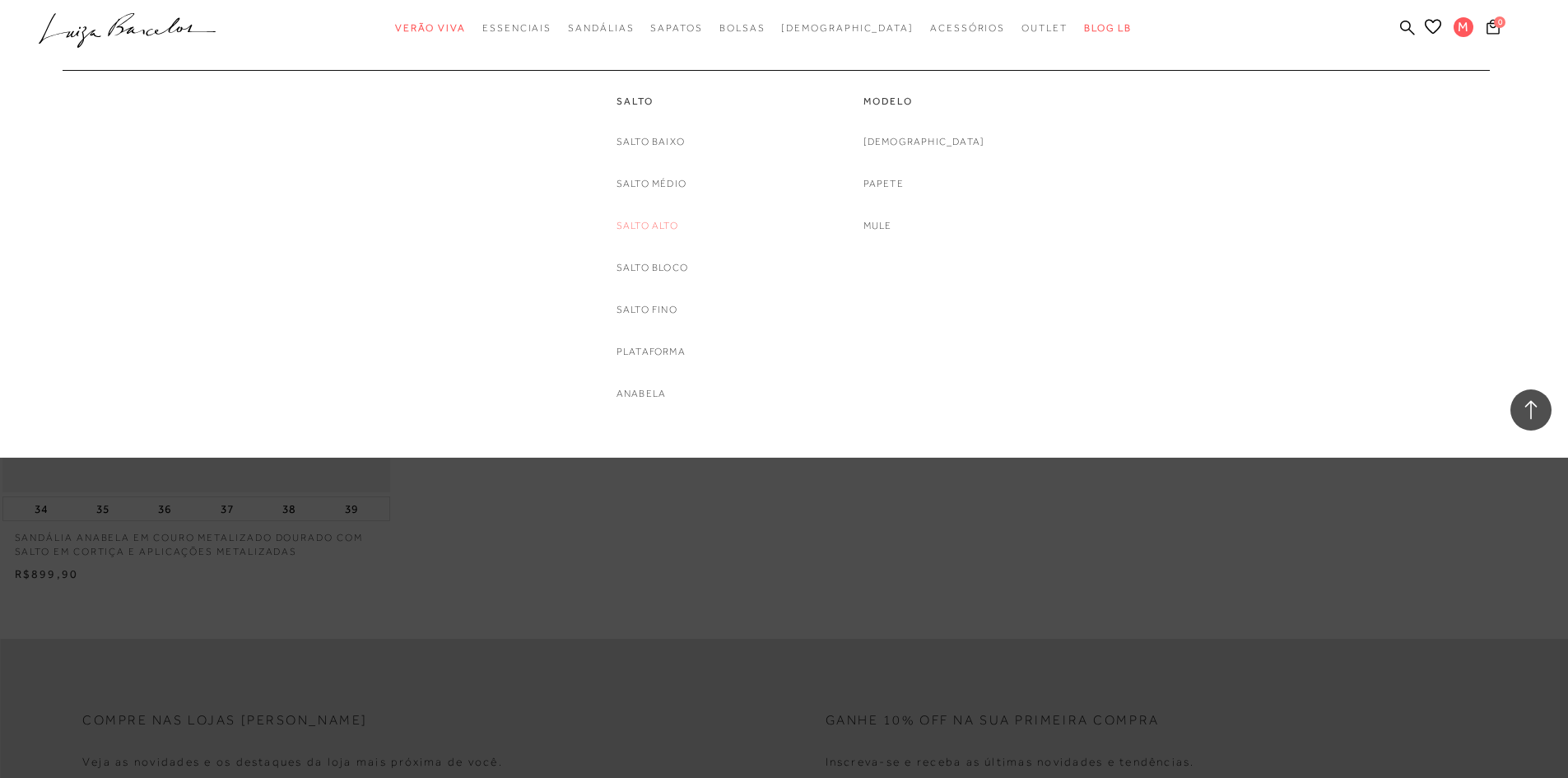
click at [667, 219] on link "Salto Alto" at bounding box center [647, 226] width 62 height 17
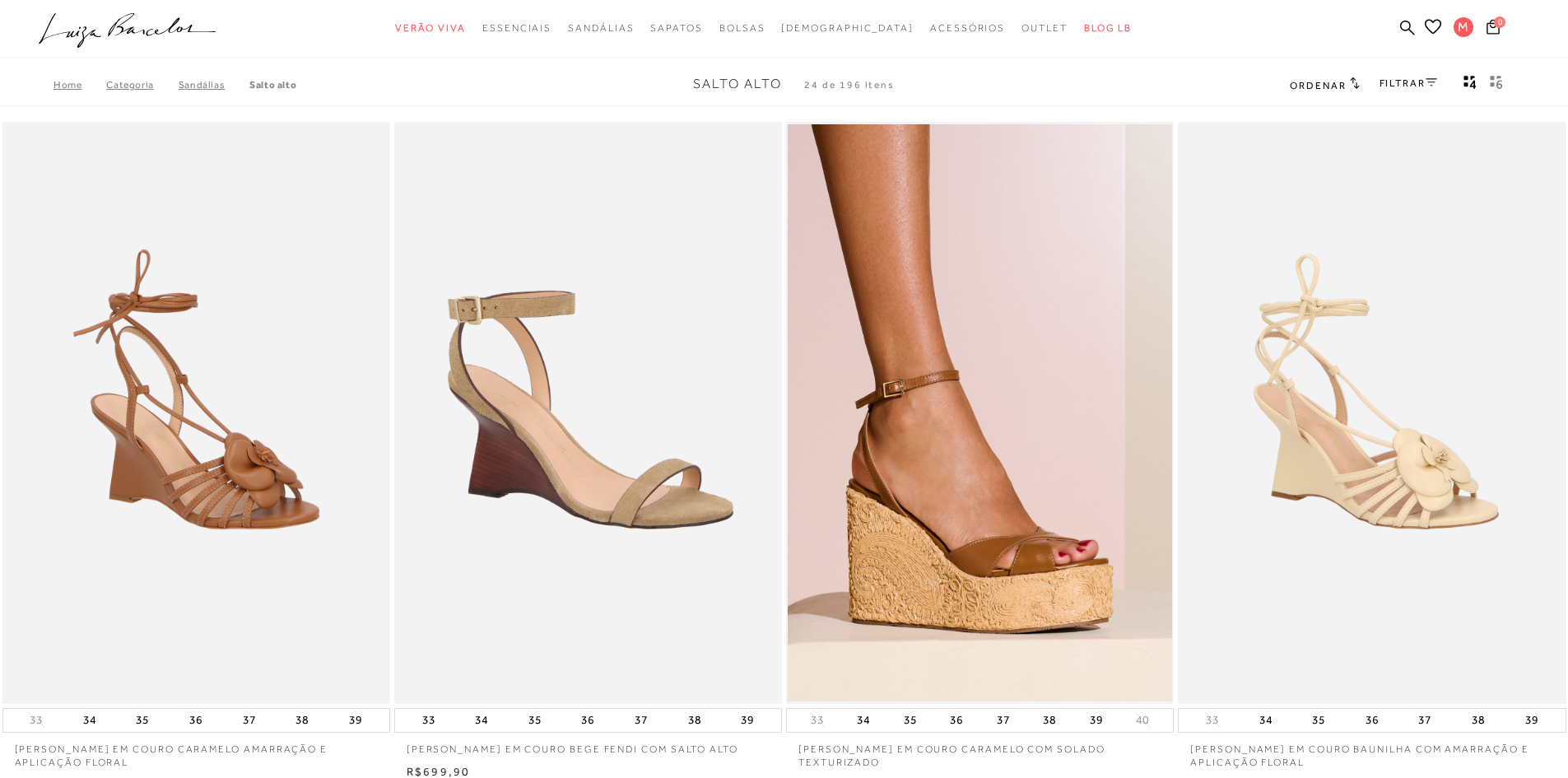
click at [1409, 71] on div "Home Categoria [GEOGRAPHIC_DATA] [GEOGRAPHIC_DATA] [GEOGRAPHIC_DATA] 24 de 196 …" at bounding box center [784, 84] width 1568 height 43
click at [1438, 91] on div "Ordenar Ordenar por Padrão Lançamentos [GEOGRAPHIC_DATA] Menor preço" at bounding box center [1400, 84] width 219 height 21
click at [1428, 88] on link "FILTRAR" at bounding box center [1408, 83] width 58 height 12
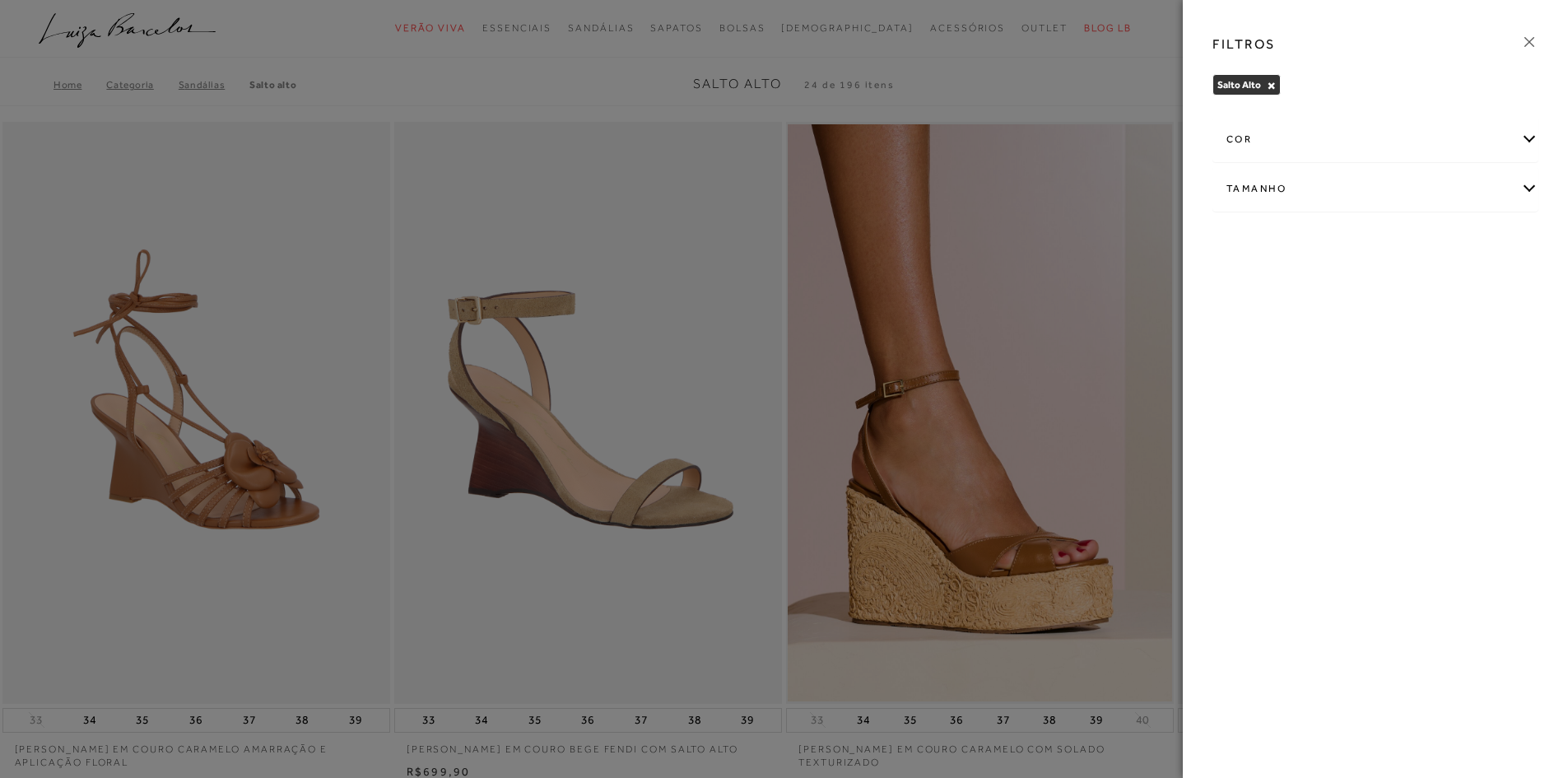
click at [1251, 135] on div "cor" at bounding box center [1375, 140] width 325 height 44
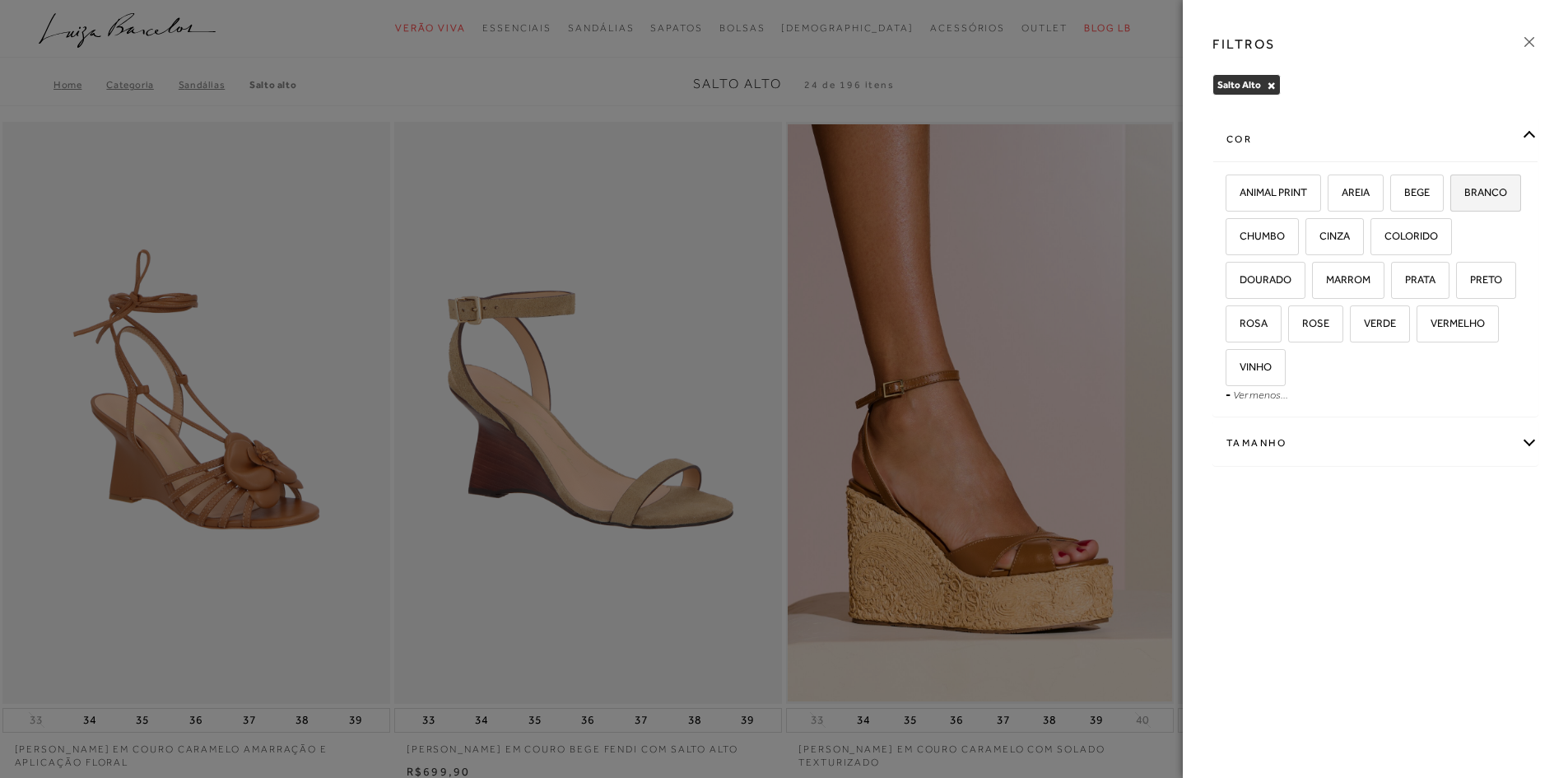
click at [1507, 193] on span "BRANCO" at bounding box center [1479, 192] width 55 height 13
click at [1465, 193] on input "BRANCO" at bounding box center [1456, 195] width 16 height 16
checkbox input "true"
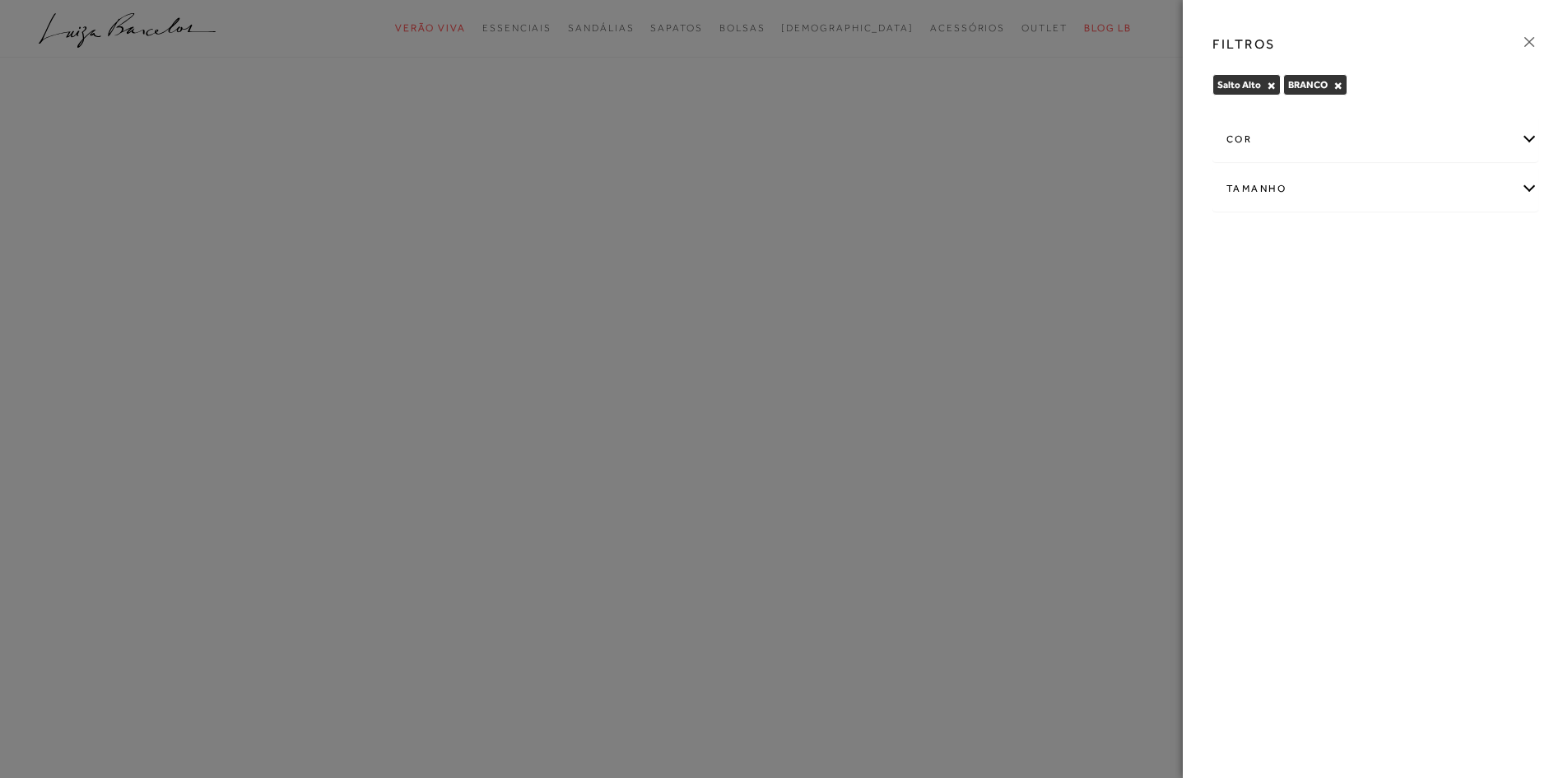
click at [1538, 40] on icon at bounding box center [1530, 42] width 18 height 18
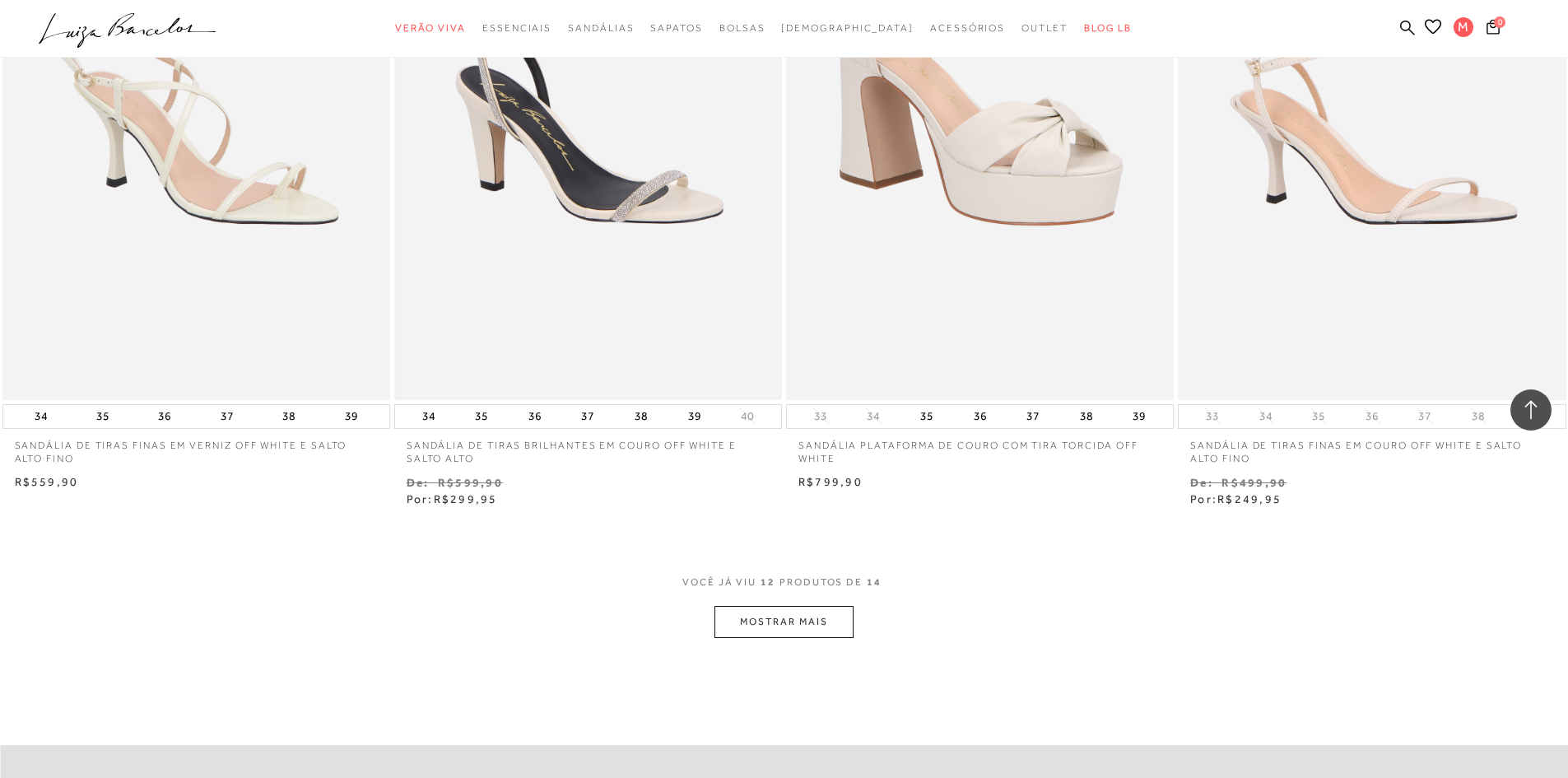
scroll to position [1728, 0]
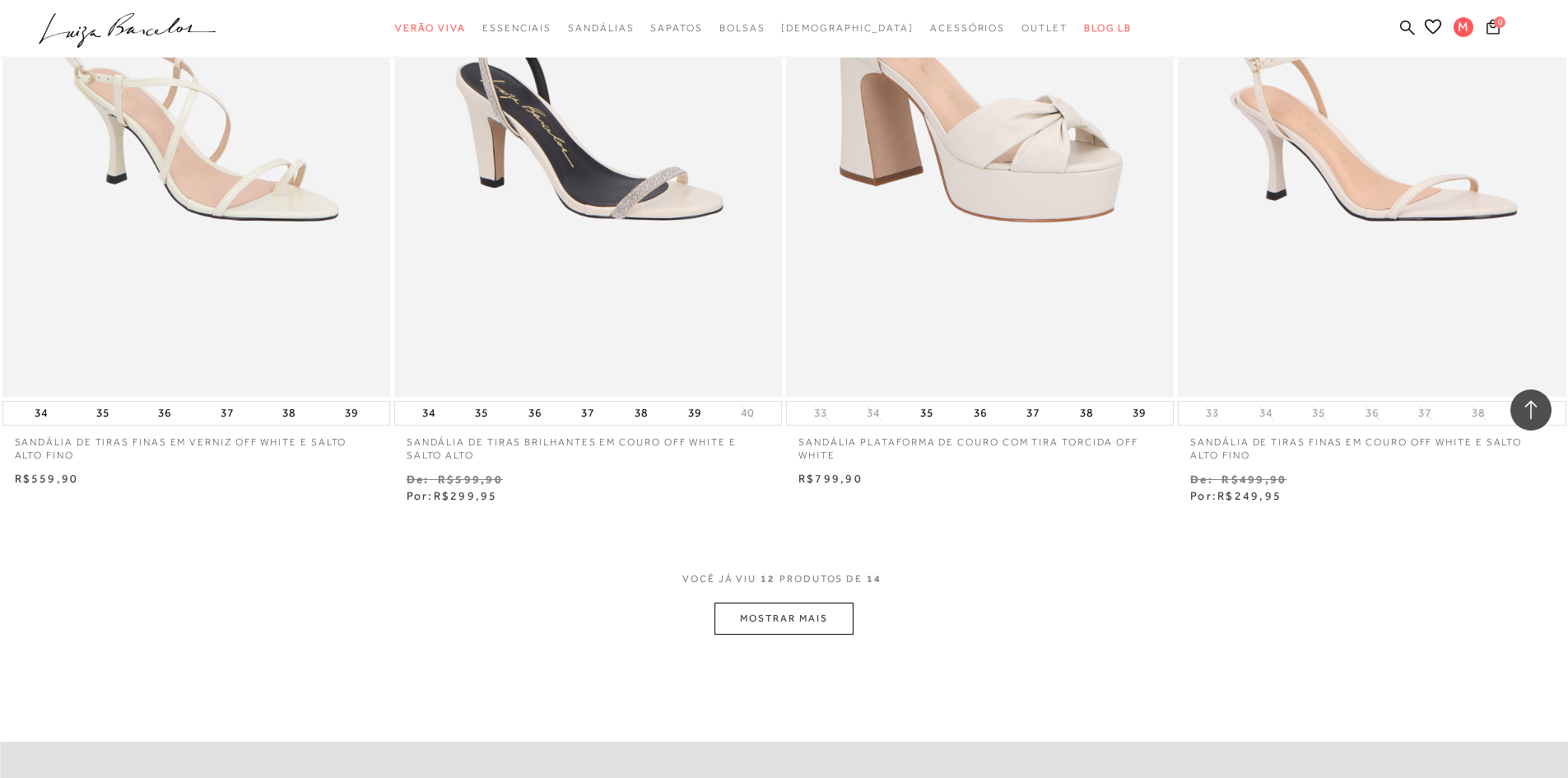
click at [741, 608] on button "MOSTRAR MAIS" at bounding box center [783, 618] width 138 height 32
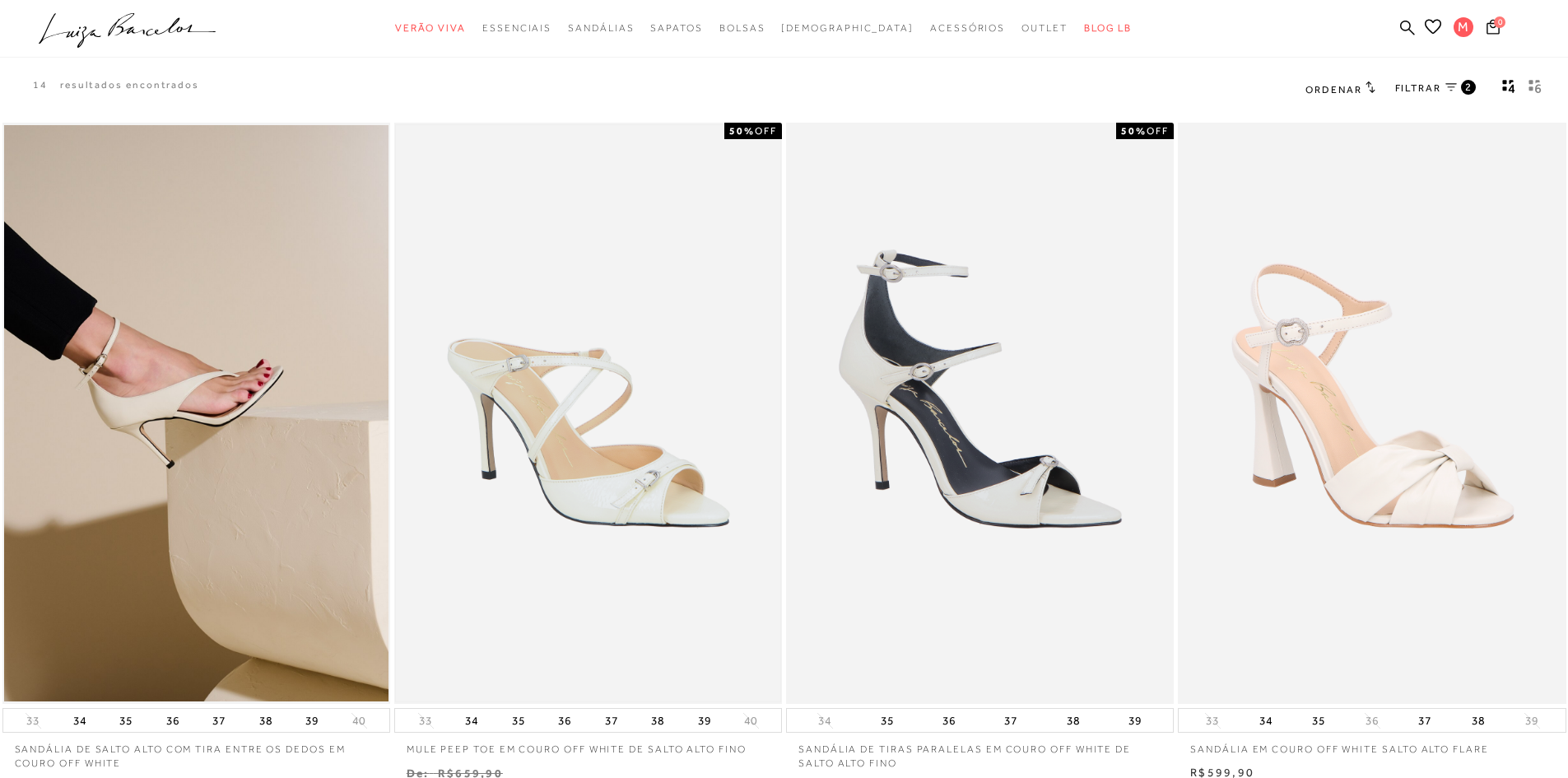
scroll to position [0, 0]
